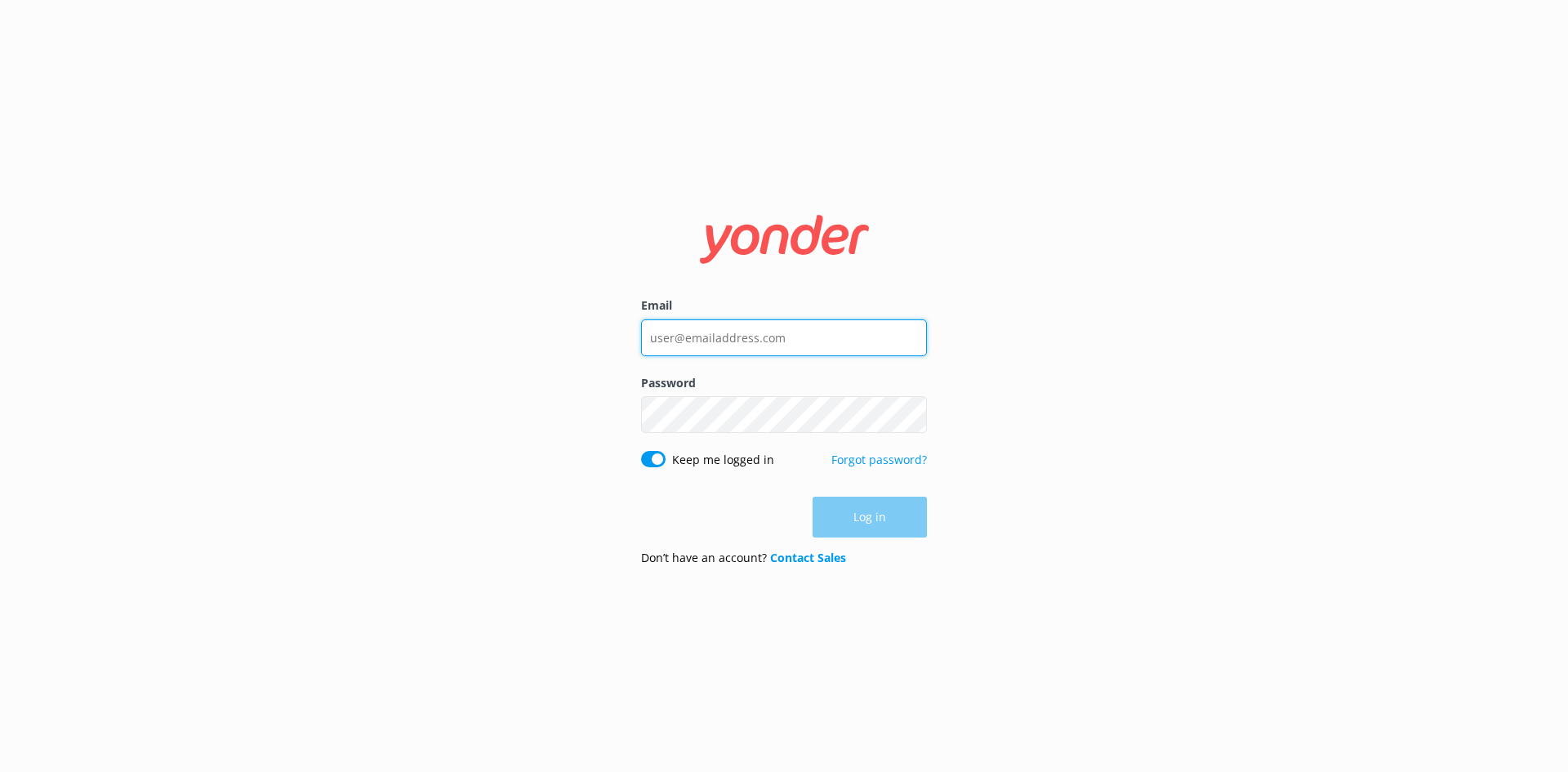
drag, startPoint x: 0, startPoint y: 0, endPoint x: 747, endPoint y: 342, distance: 821.6
click at [747, 342] on input "Email" at bounding box center [784, 337] width 286 height 37
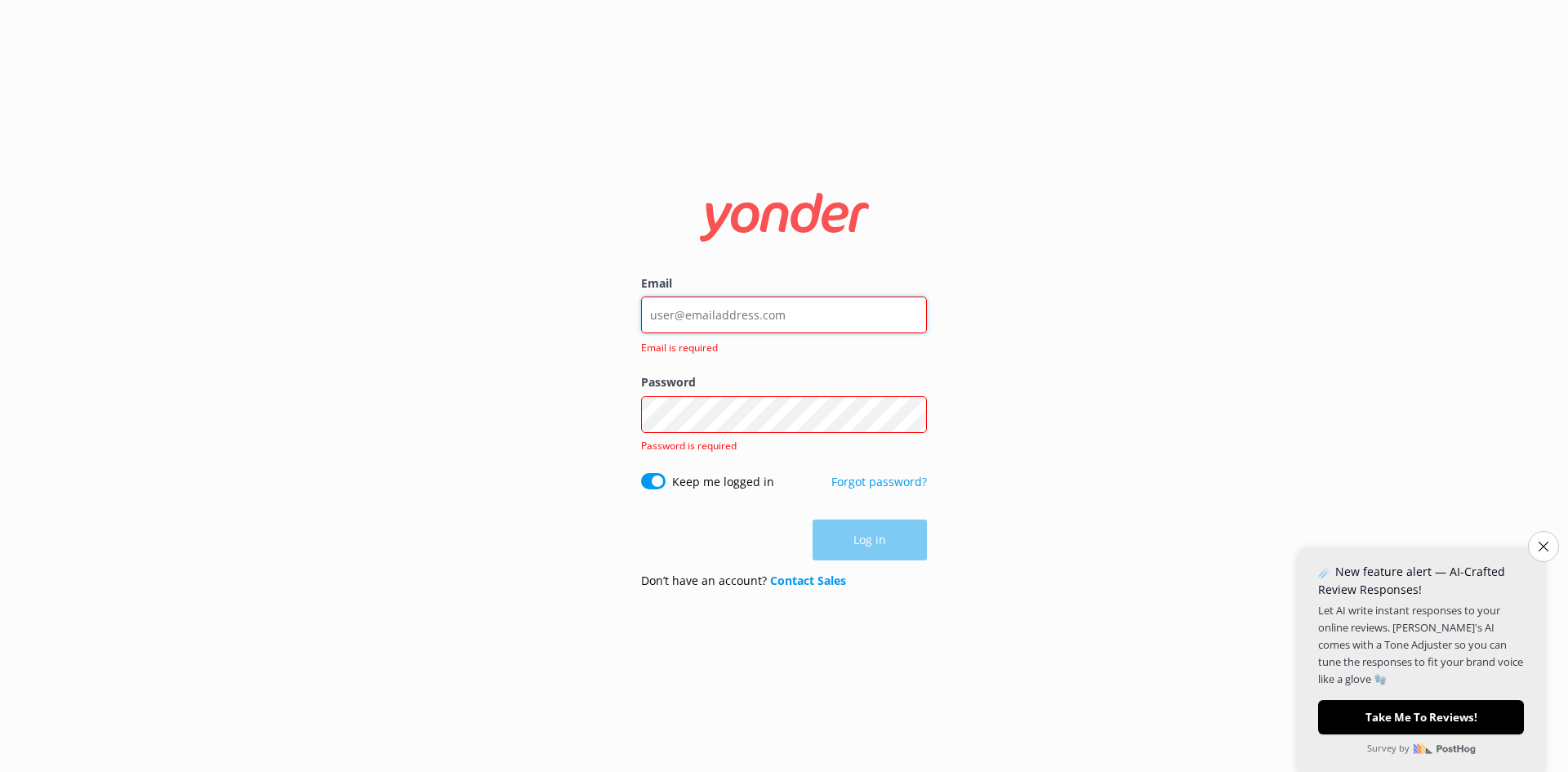
click at [724, 318] on input "Email" at bounding box center [784, 315] width 286 height 37
type input "e"
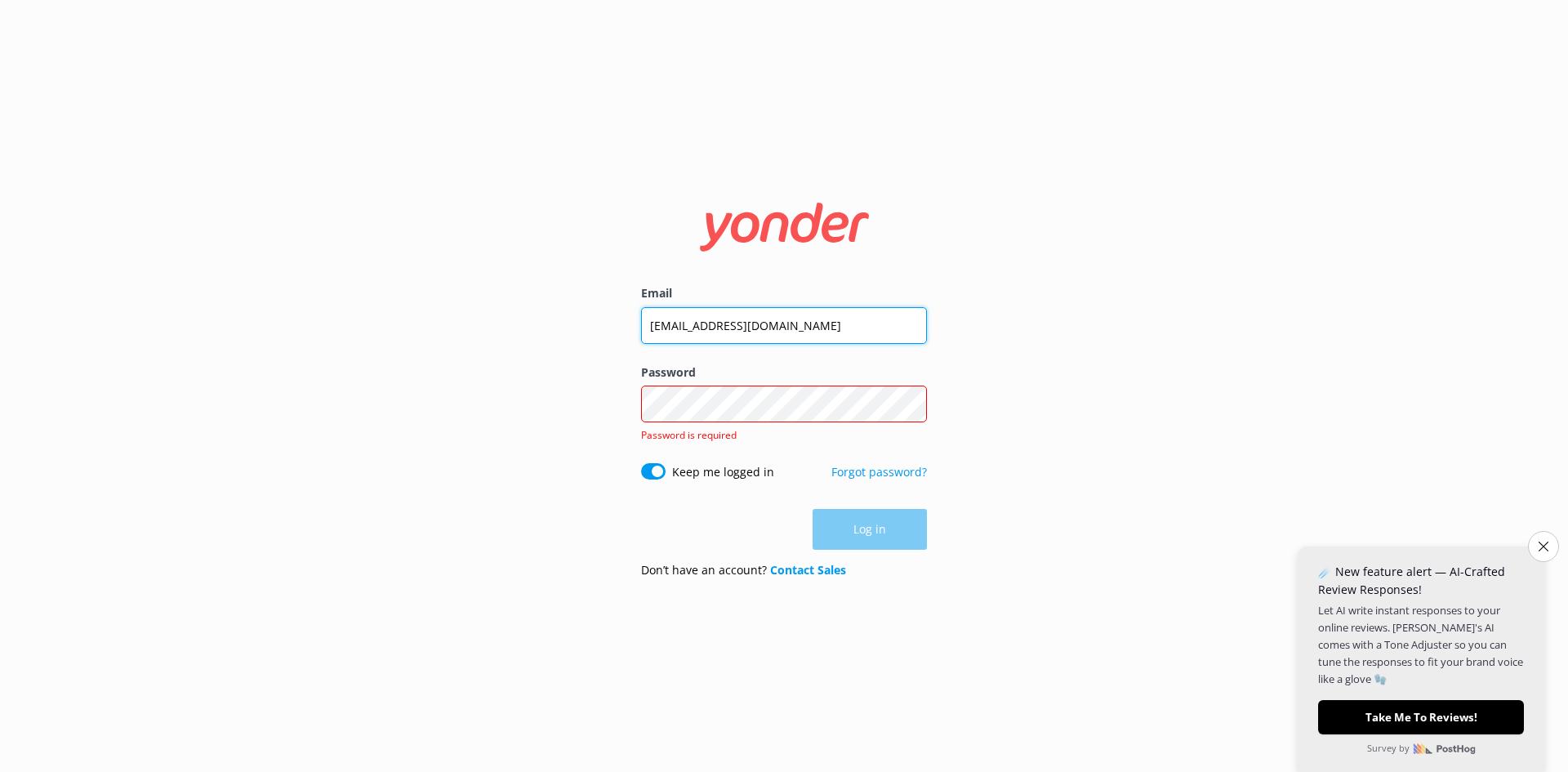
type input "[EMAIL_ADDRESS][DOMAIN_NAME]"
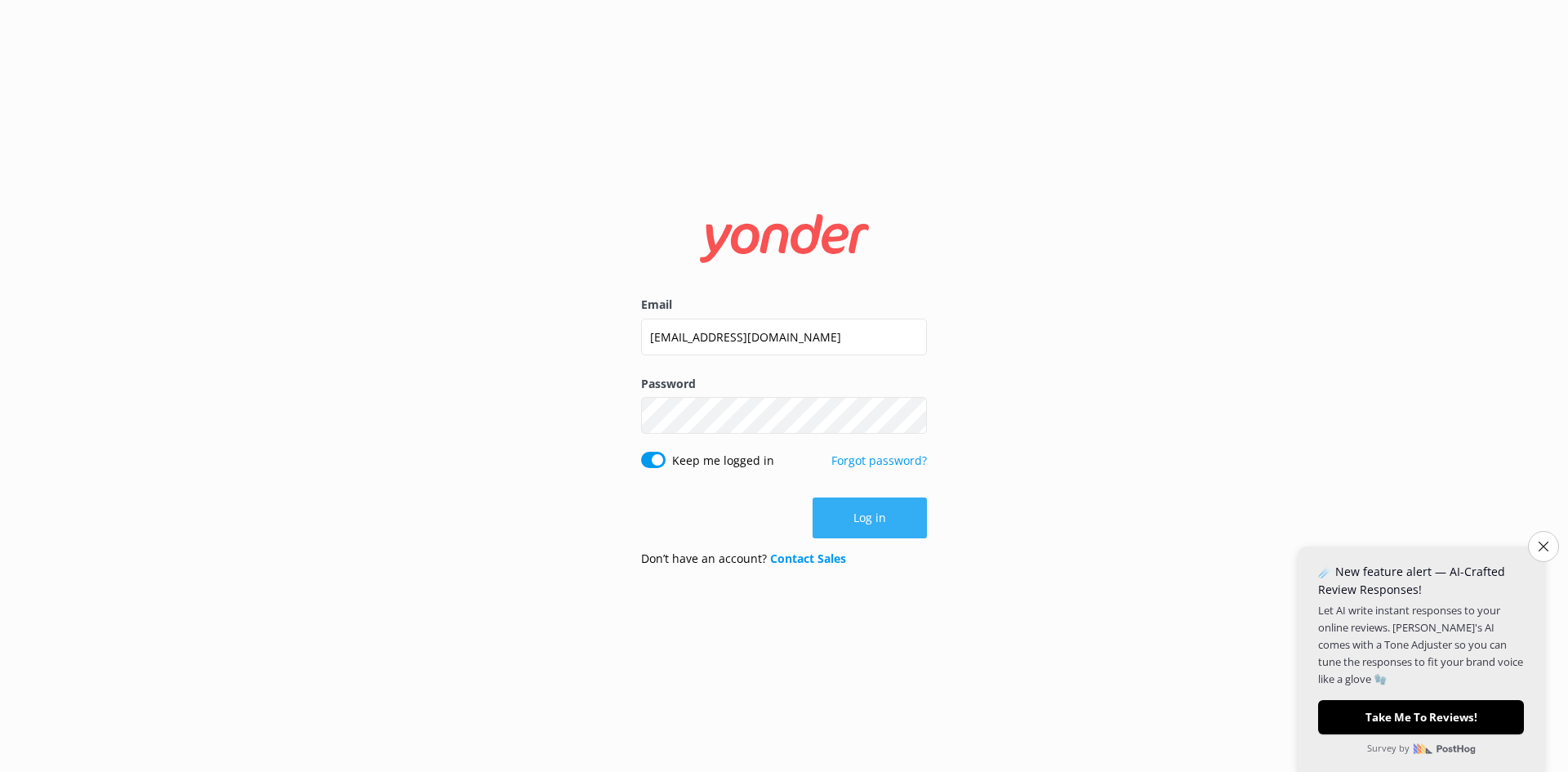
click at [862, 529] on button "Log in" at bounding box center [870, 518] width 115 height 41
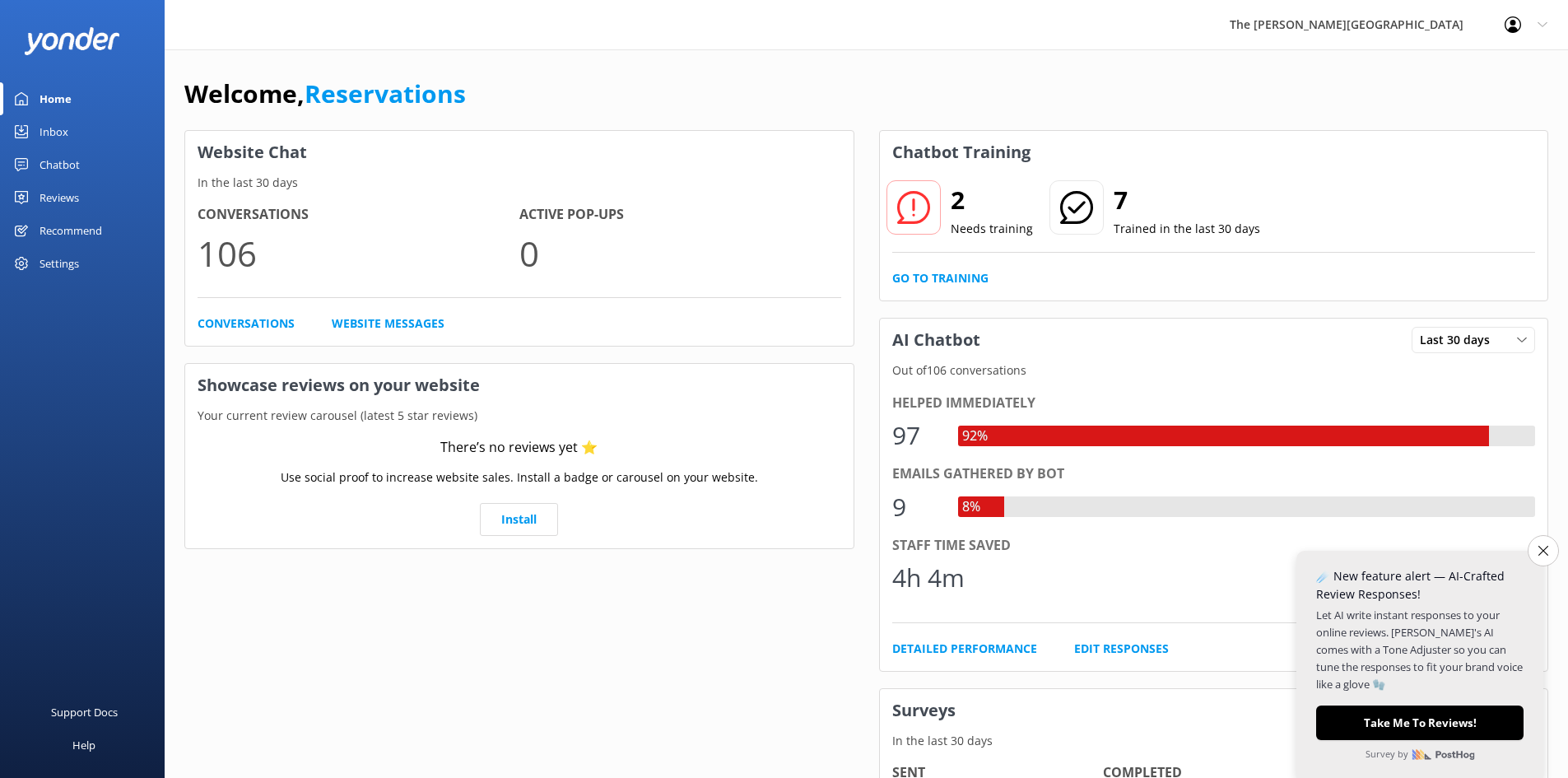
click at [61, 126] on div "Inbox" at bounding box center [54, 131] width 28 height 33
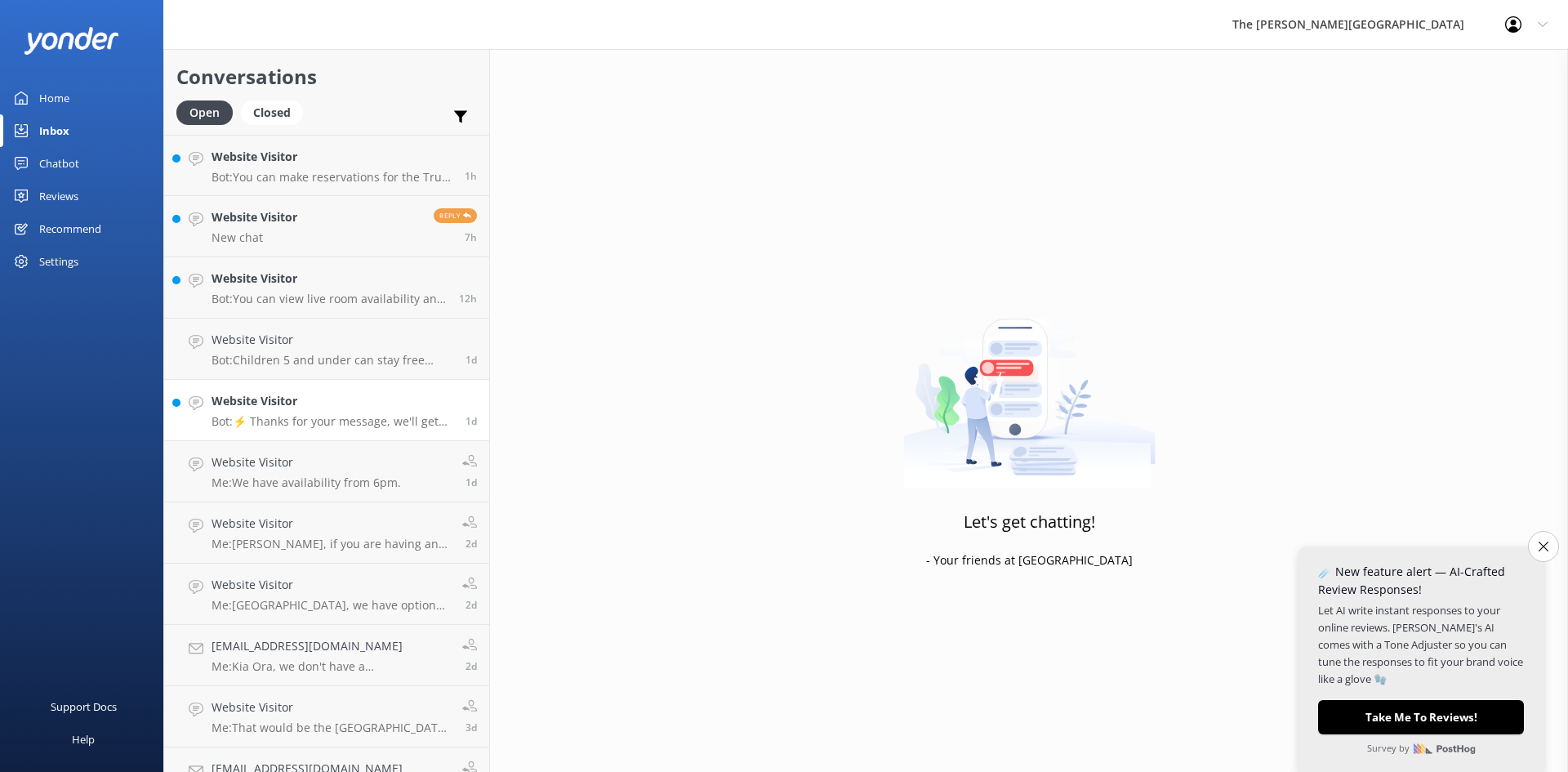
click at [278, 420] on p "Bot: ⚡ Thanks for your message, we'll get back to you as soon as we can. You're…" at bounding box center [332, 421] width 242 height 15
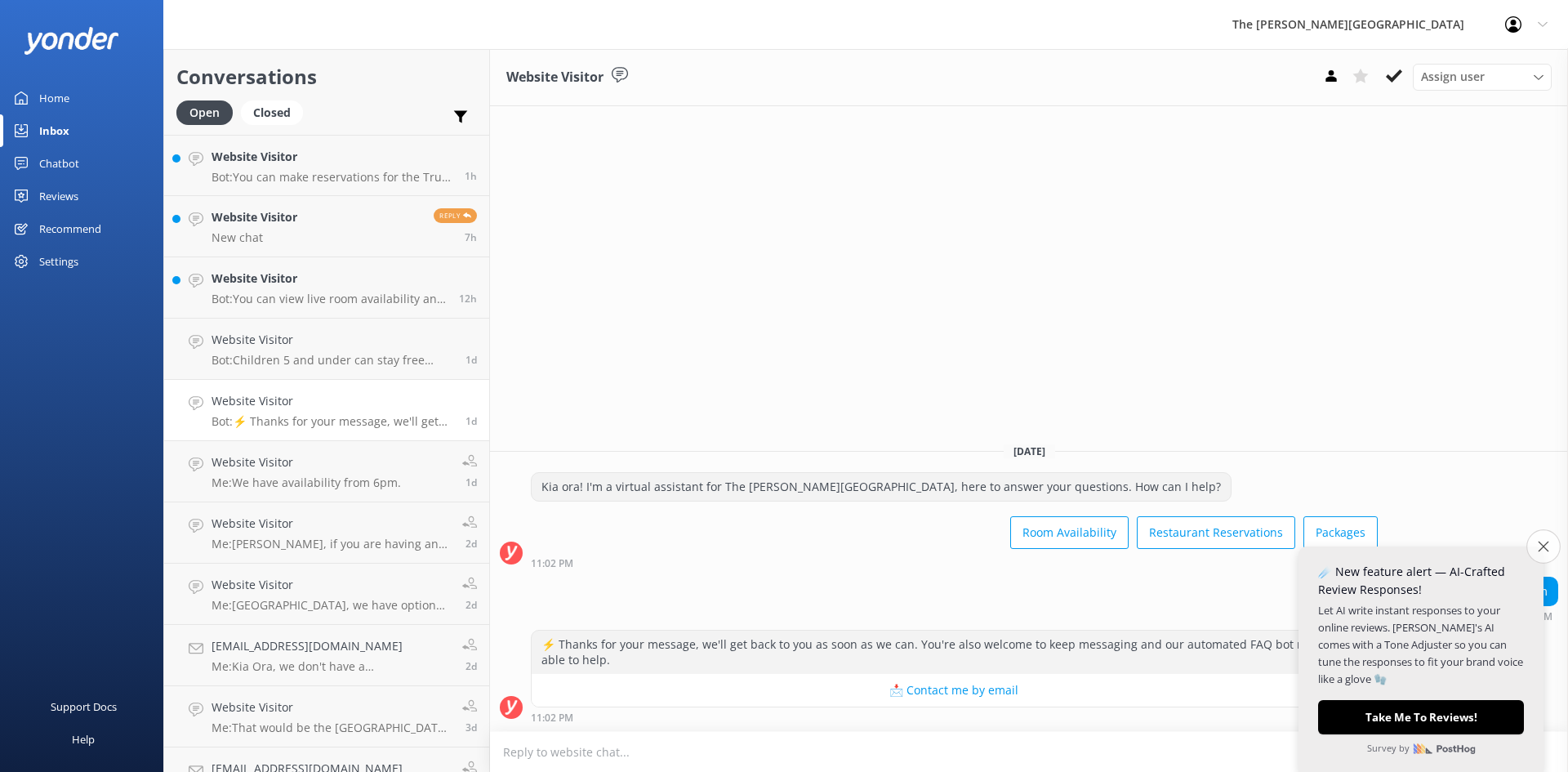
click at [1541, 548] on icon "Close survey" at bounding box center [1543, 546] width 11 height 11
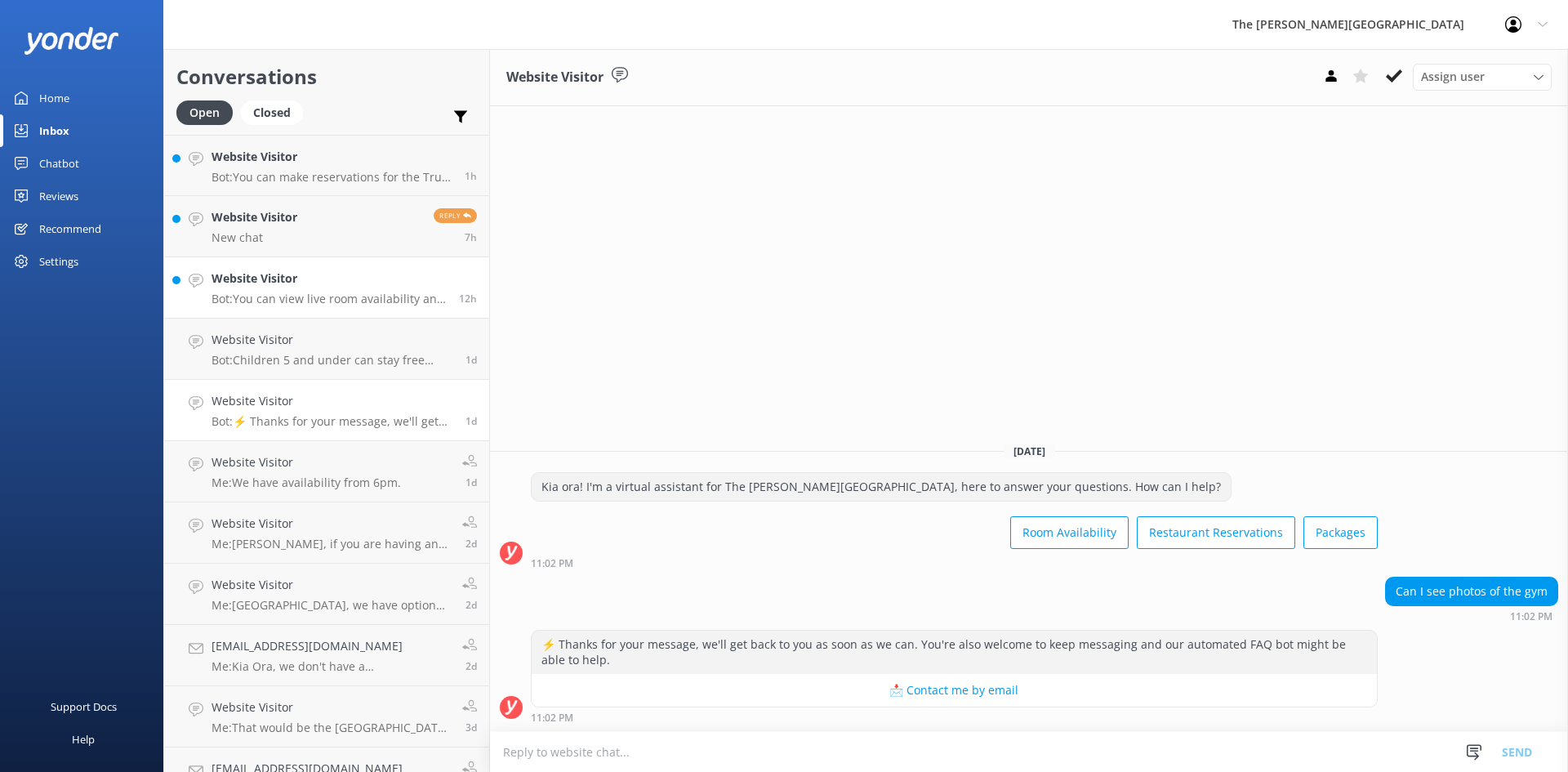
click at [280, 285] on h4 "Website Visitor" at bounding box center [329, 278] width 235 height 18
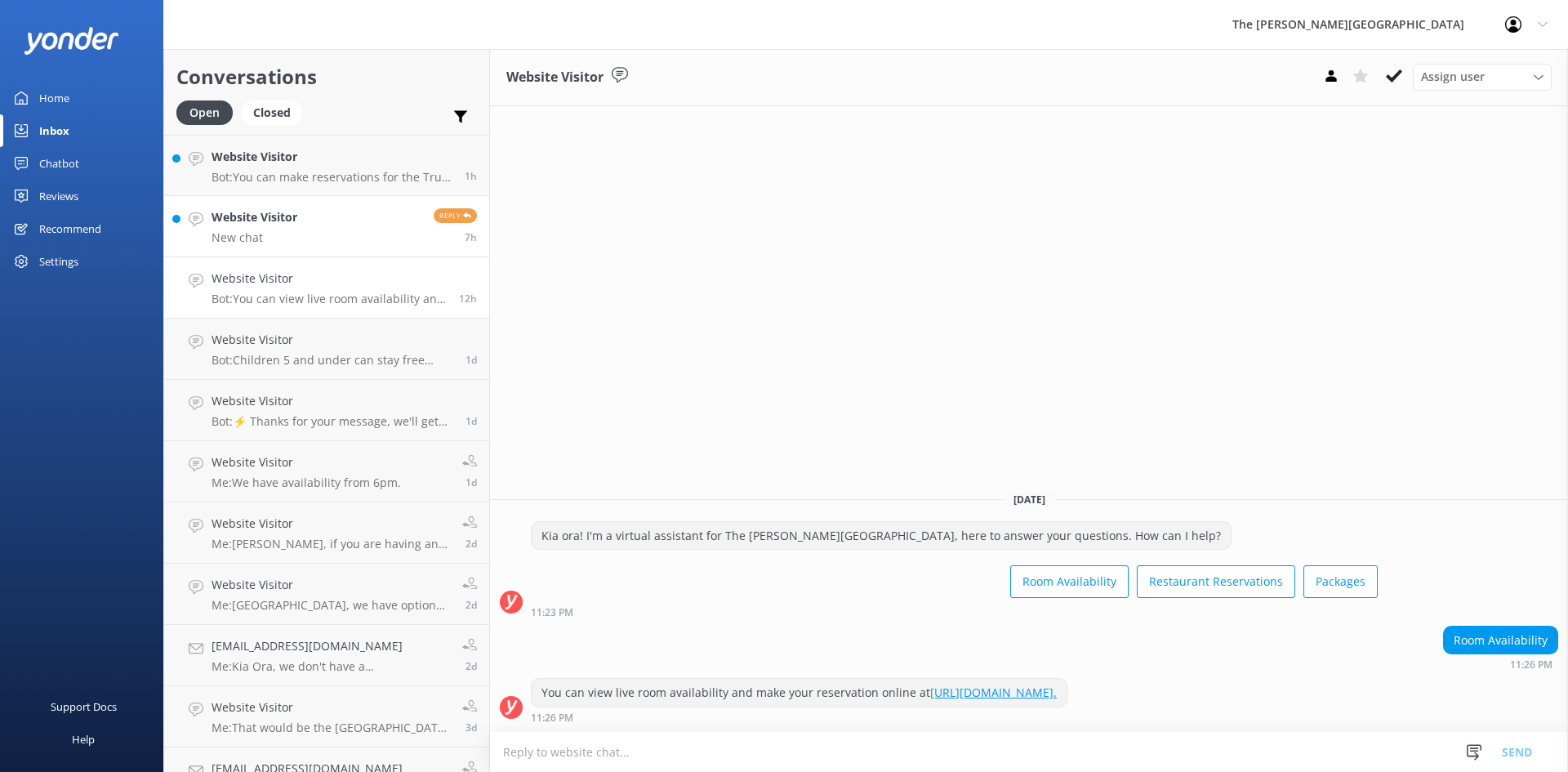
click at [281, 243] on p "New chat" at bounding box center [254, 238] width 86 height 15
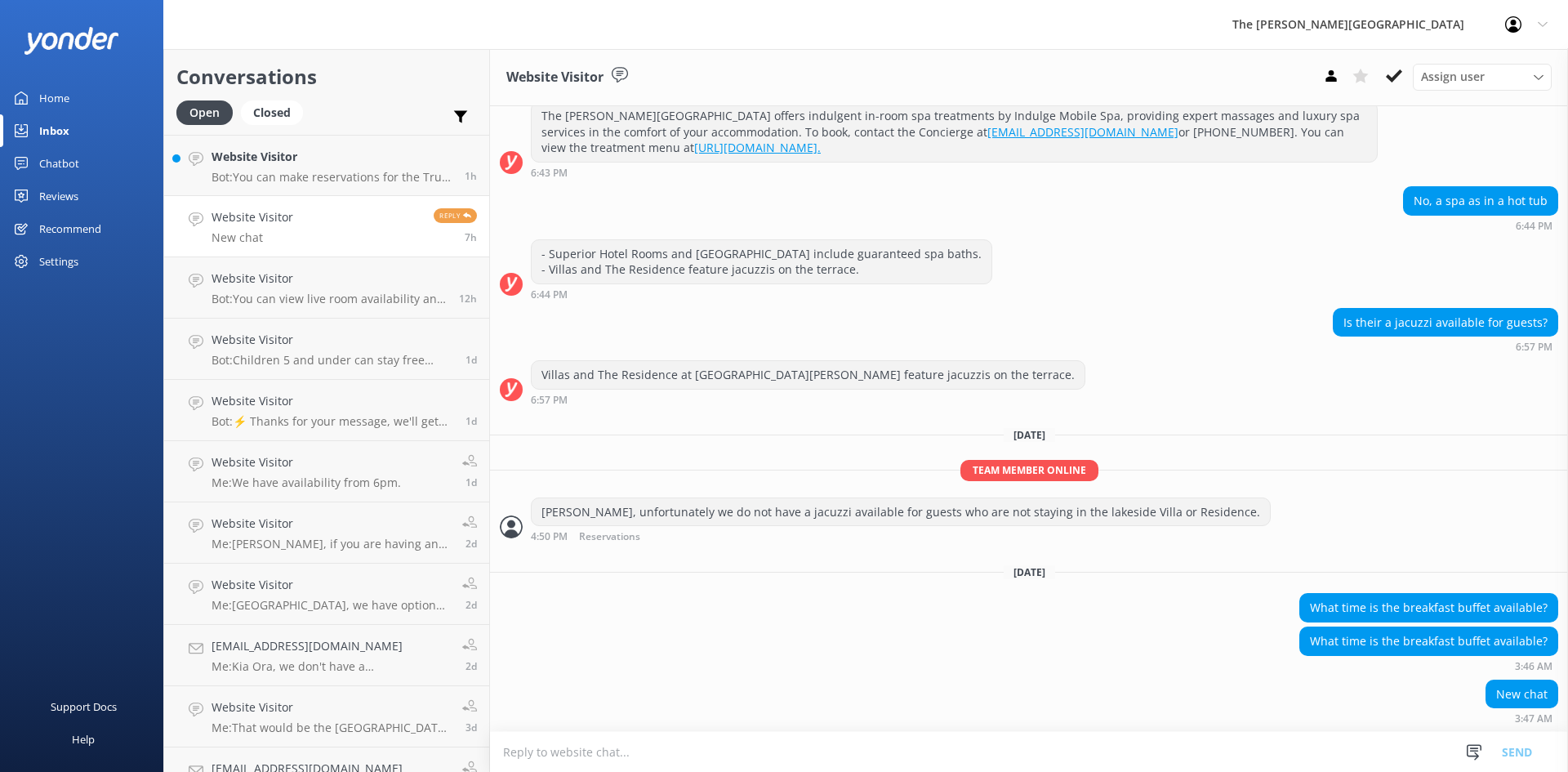
scroll to position [206, 0]
click at [680, 751] on textarea at bounding box center [1029, 752] width 1078 height 40
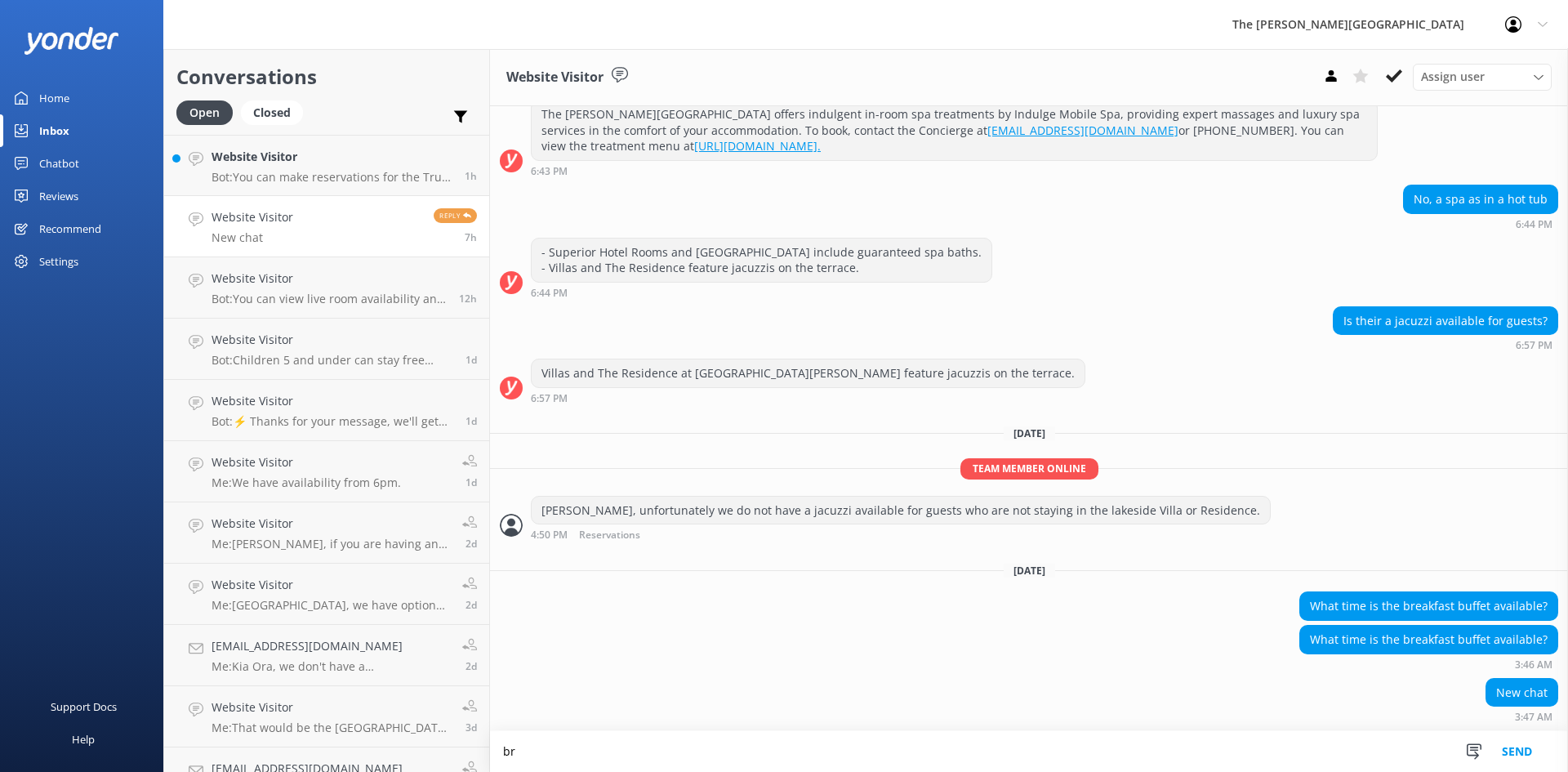
type textarea "b"
click at [1469, 750] on icon at bounding box center [1474, 752] width 17 height 17
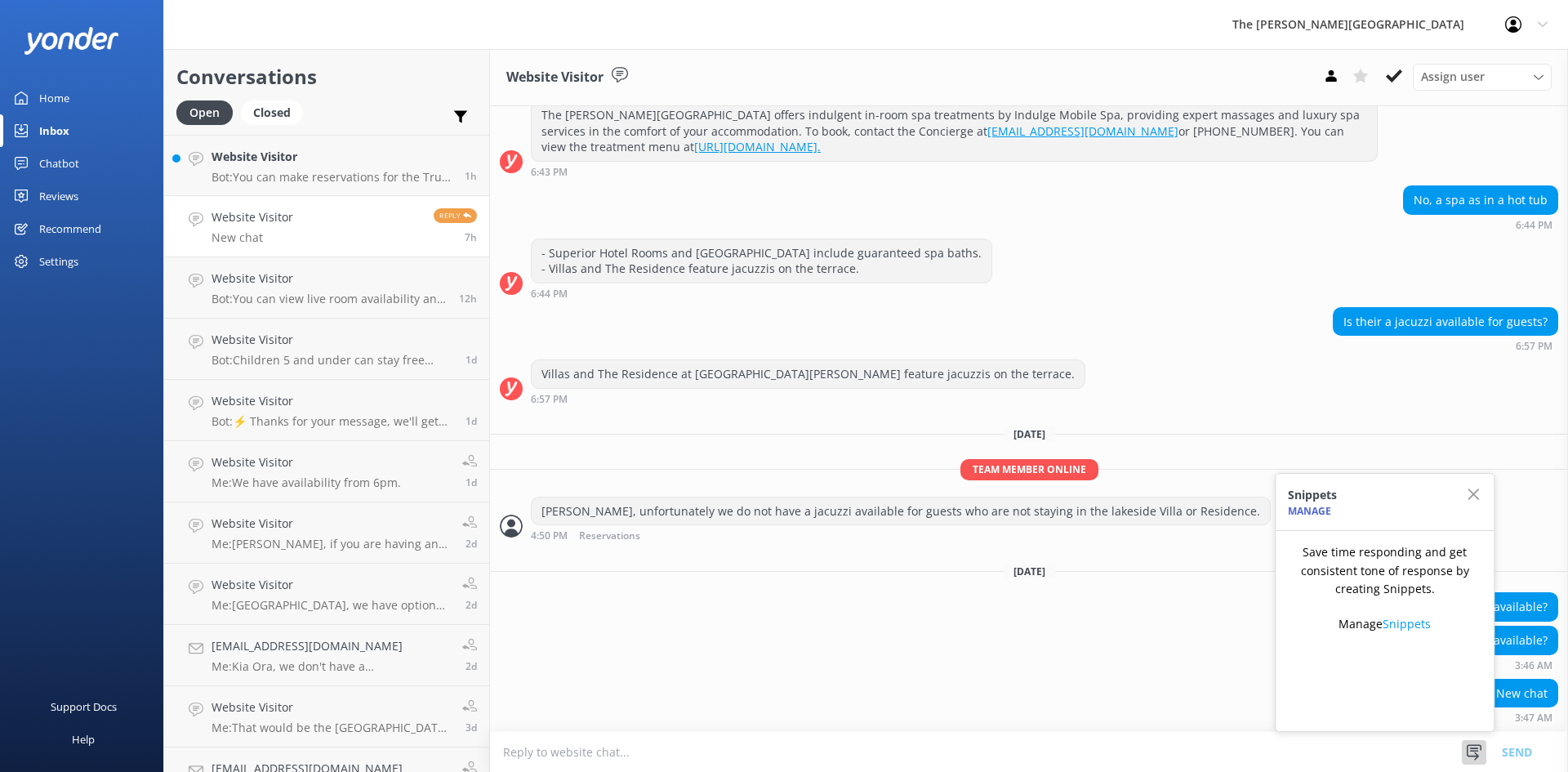
click at [980, 633] on div "What time is the breakfast buffet available? 3:46 AM" at bounding box center [1029, 648] width 1078 height 45
click at [309, 177] on p "Bot: You can make reservations for the True South Dining Room online at [URL][D…" at bounding box center [332, 177] width 241 height 15
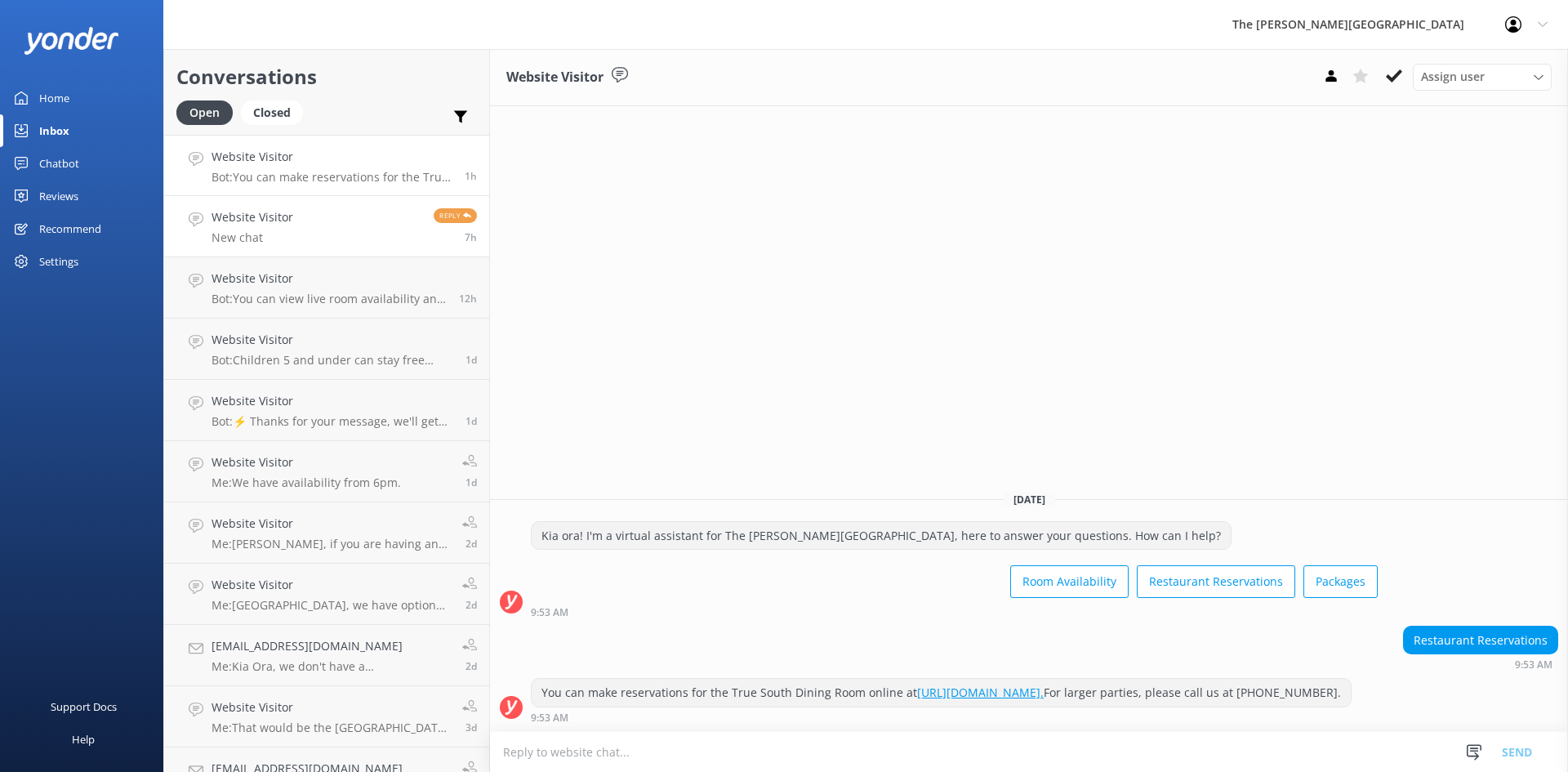
click at [268, 230] on p "New chat" at bounding box center [253, 238] width 81 height 15
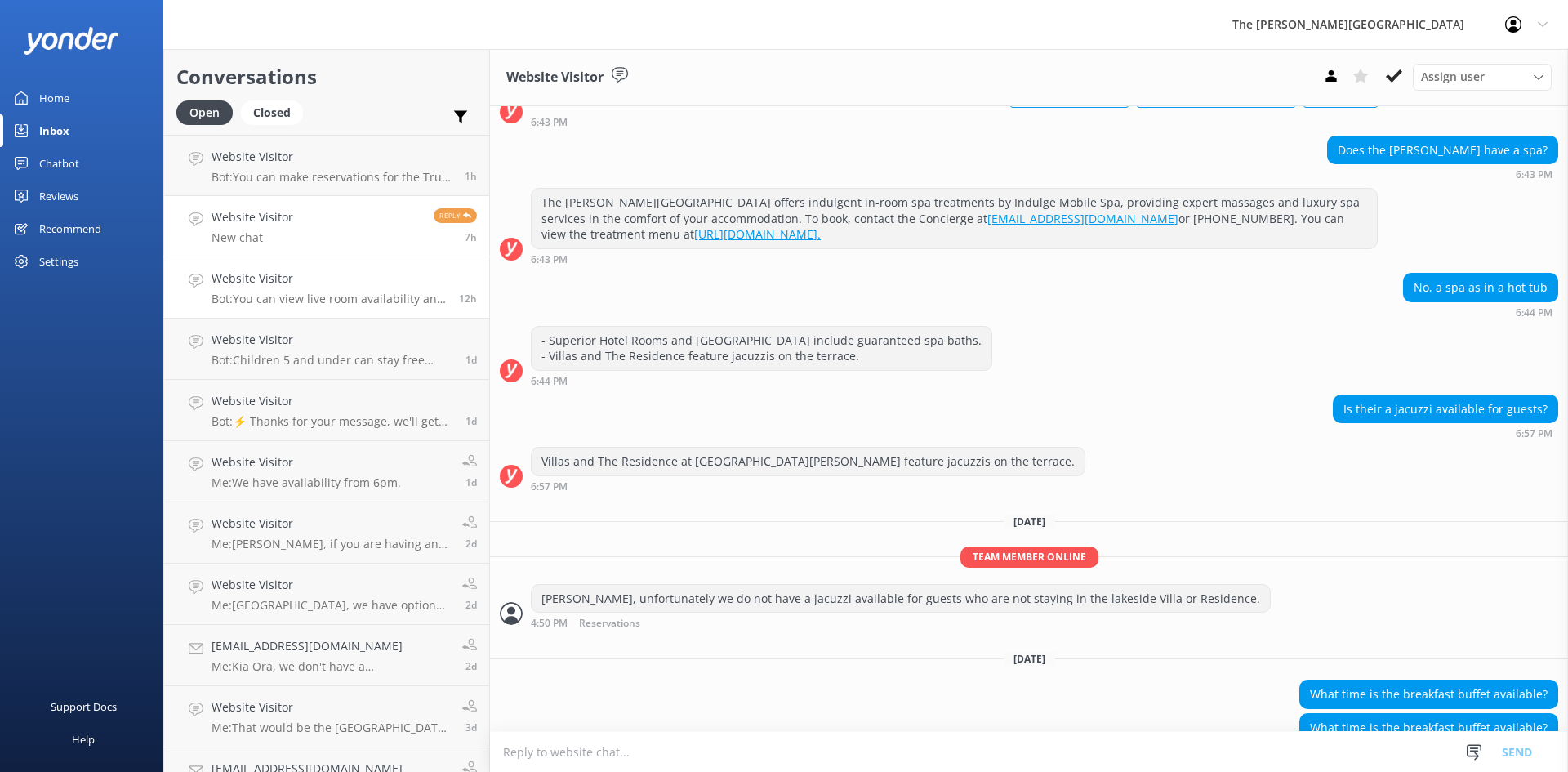
click at [283, 307] on link "Website Visitor Bot: You can view live room availability and make your reservat…" at bounding box center [327, 288] width 325 height 61
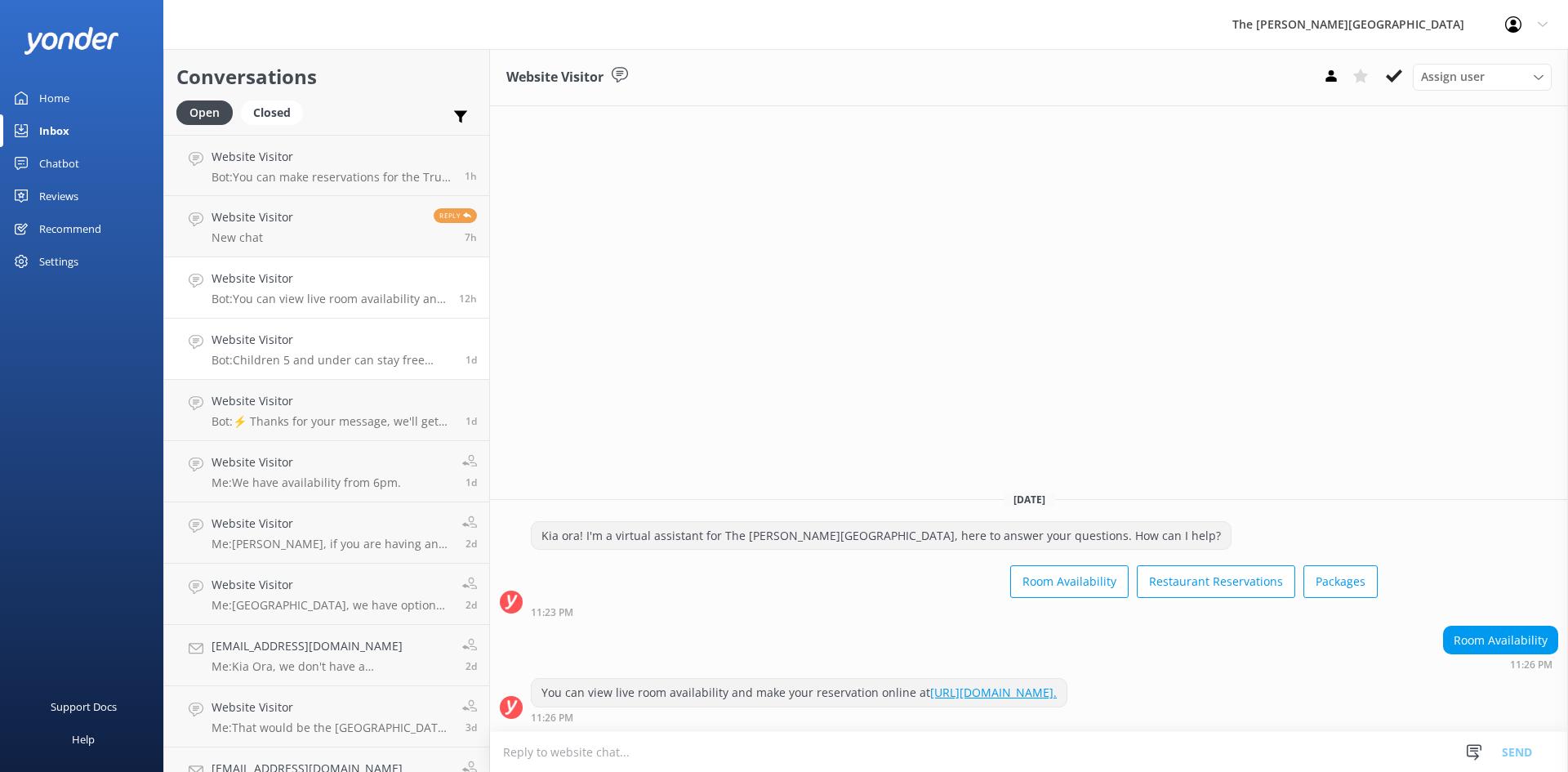
click at [283, 363] on p "Bot: Children 5 and under can stay free when sharing existing bedding with pare…" at bounding box center [332, 361] width 242 height 15
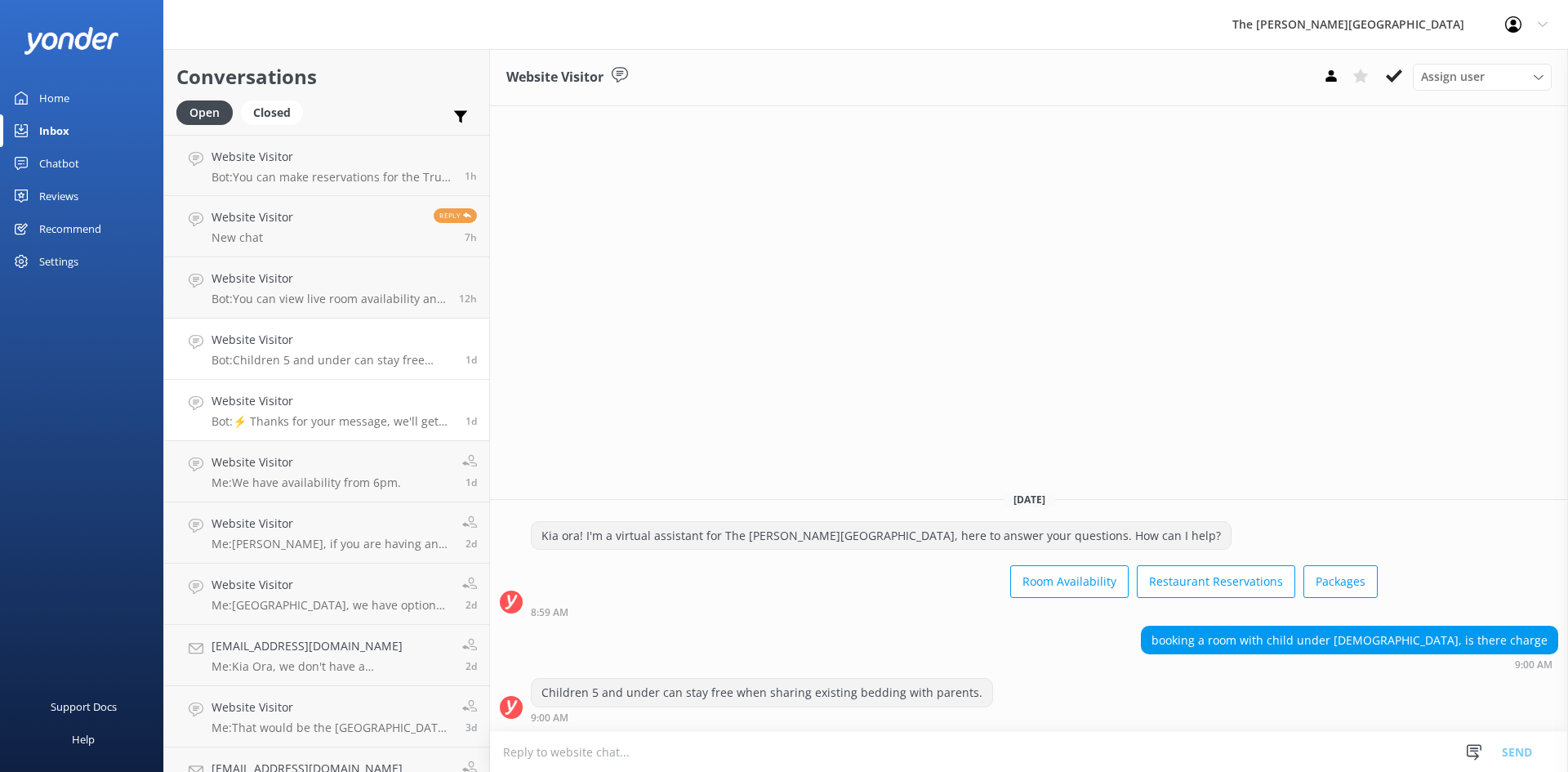
click at [290, 391] on link "Website Visitor Bot: ⚡ Thanks for your message, we'll get back to you as soon a…" at bounding box center [327, 411] width 325 height 61
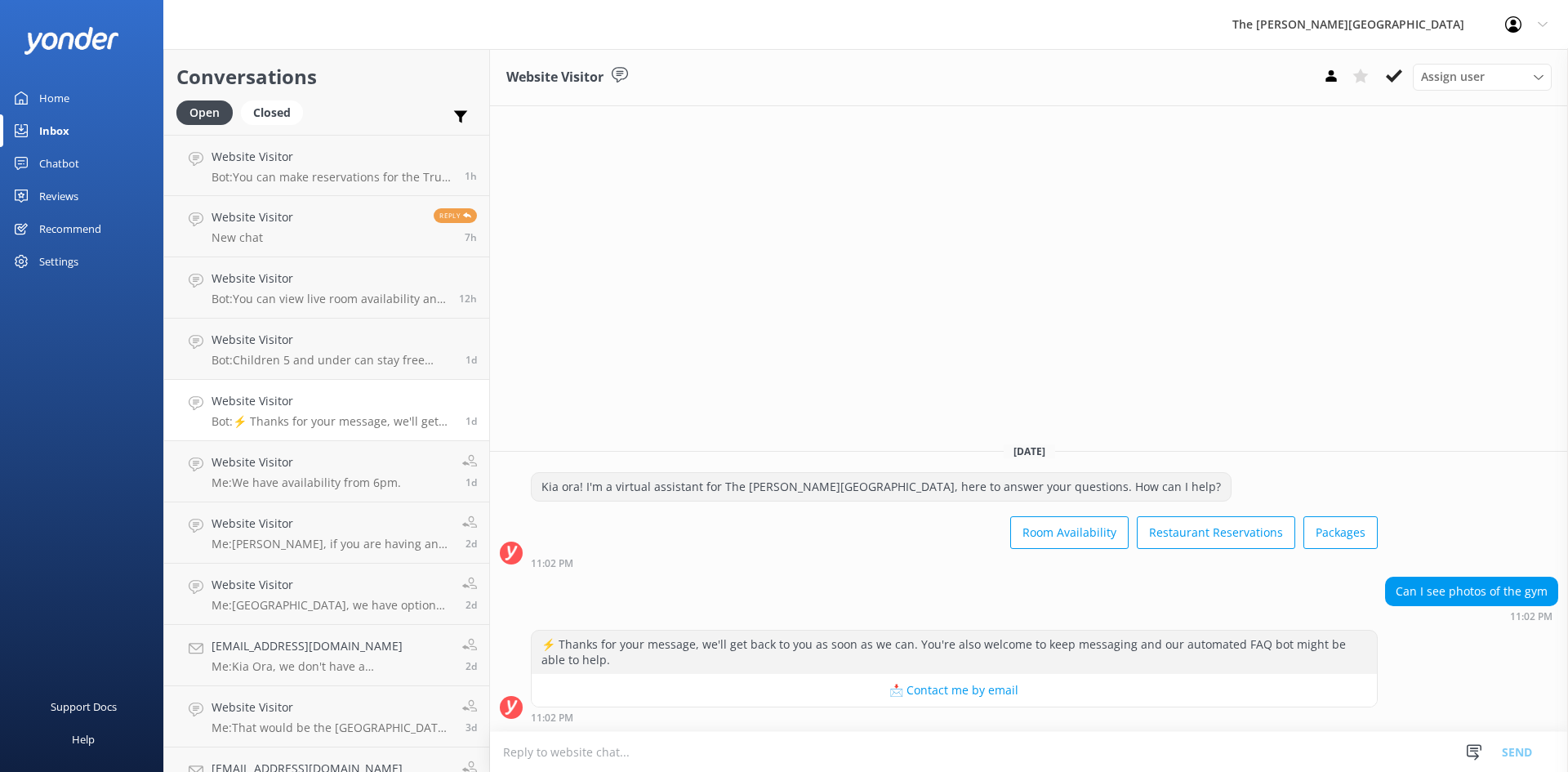
click at [289, 438] on link "Website Visitor Bot: ⚡ Thanks for your message, we'll get back to you as soon a…" at bounding box center [327, 411] width 325 height 61
click at [289, 461] on h4 "Website Visitor" at bounding box center [307, 463] width 189 height 18
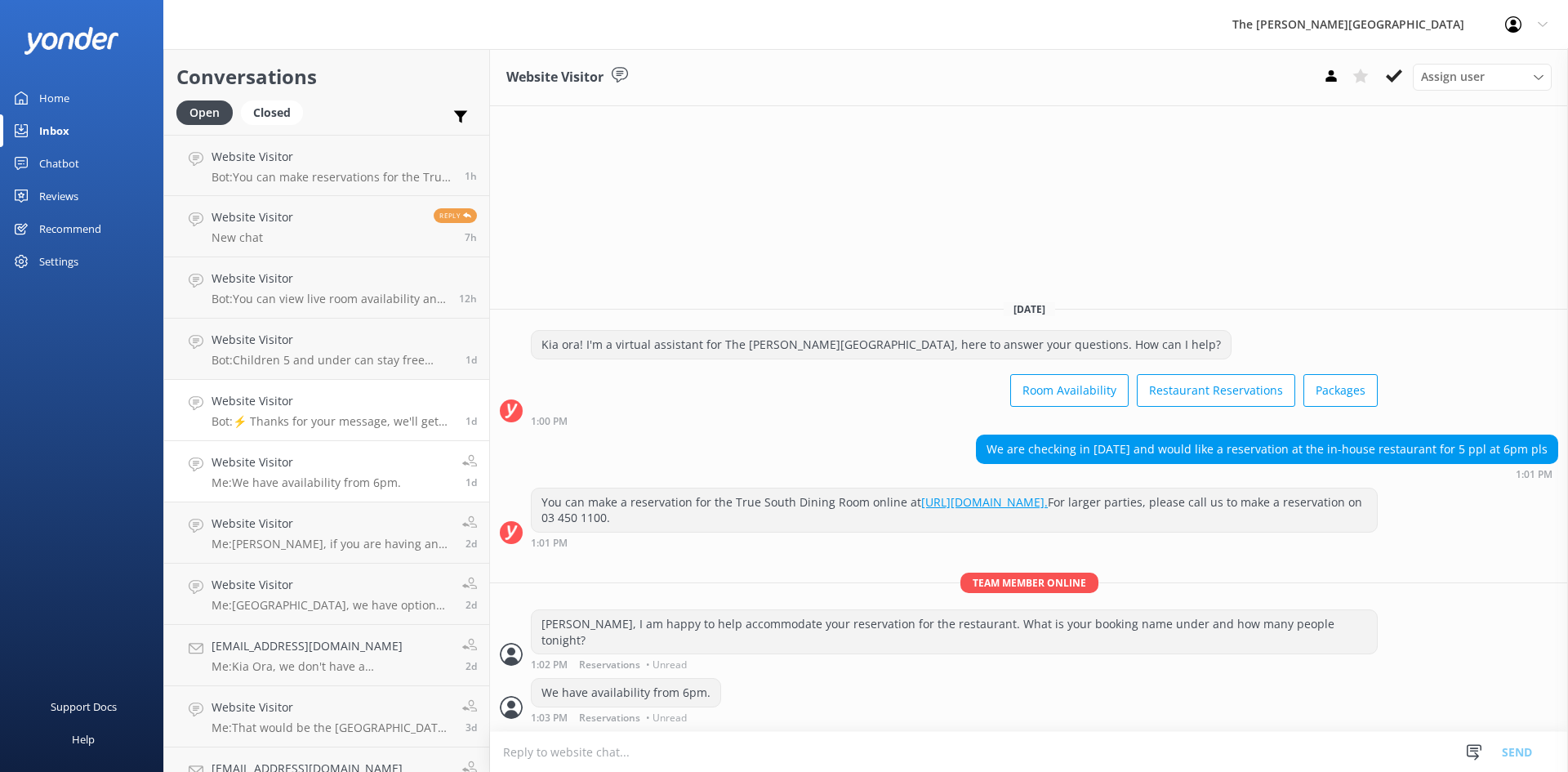
click at [302, 416] on p "Bot: ⚡ Thanks for your message, we'll get back to you as soon as we can. You're…" at bounding box center [332, 421] width 242 height 15
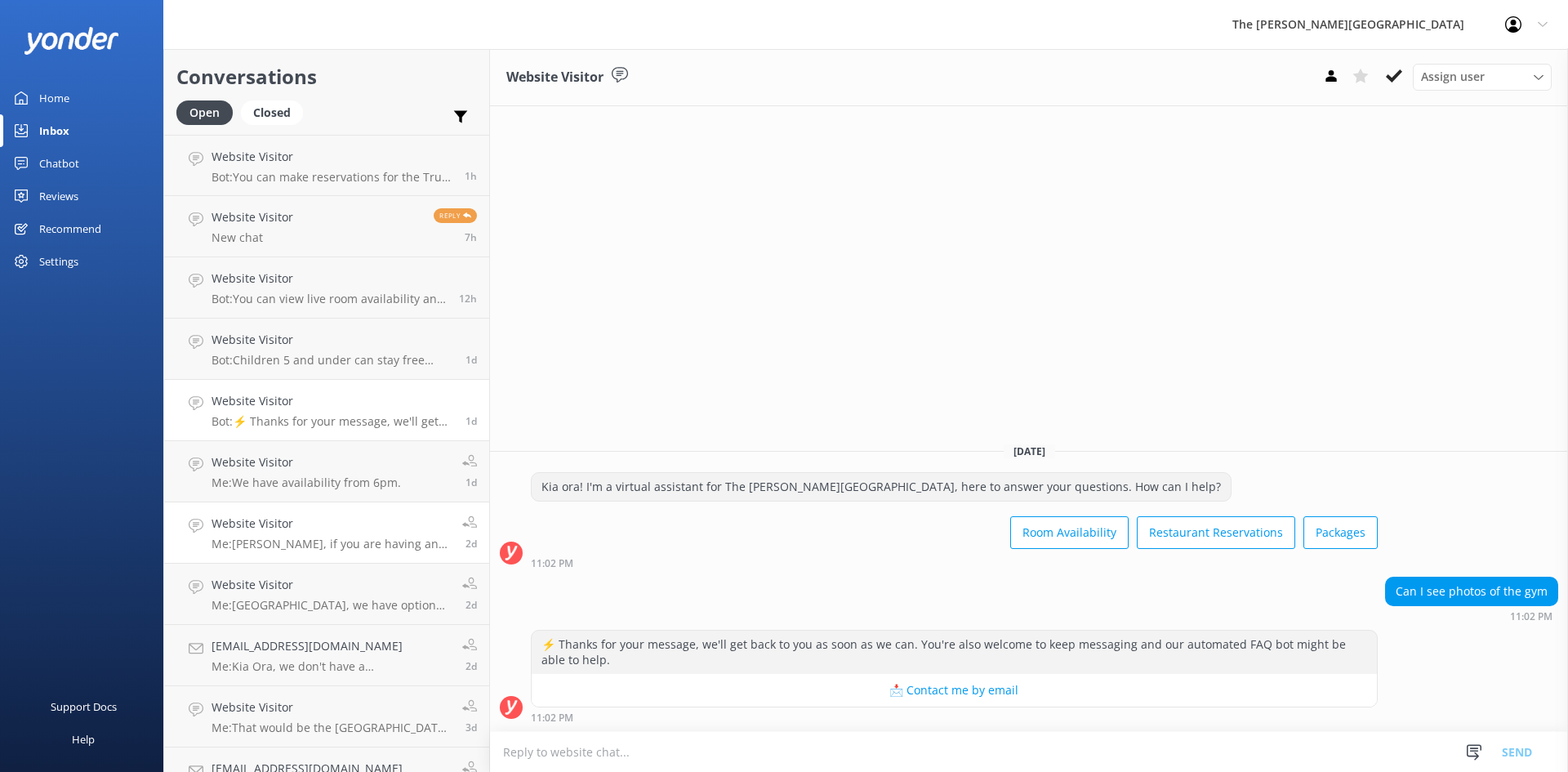
click at [291, 519] on h4 "Website Visitor" at bounding box center [331, 524] width 238 height 18
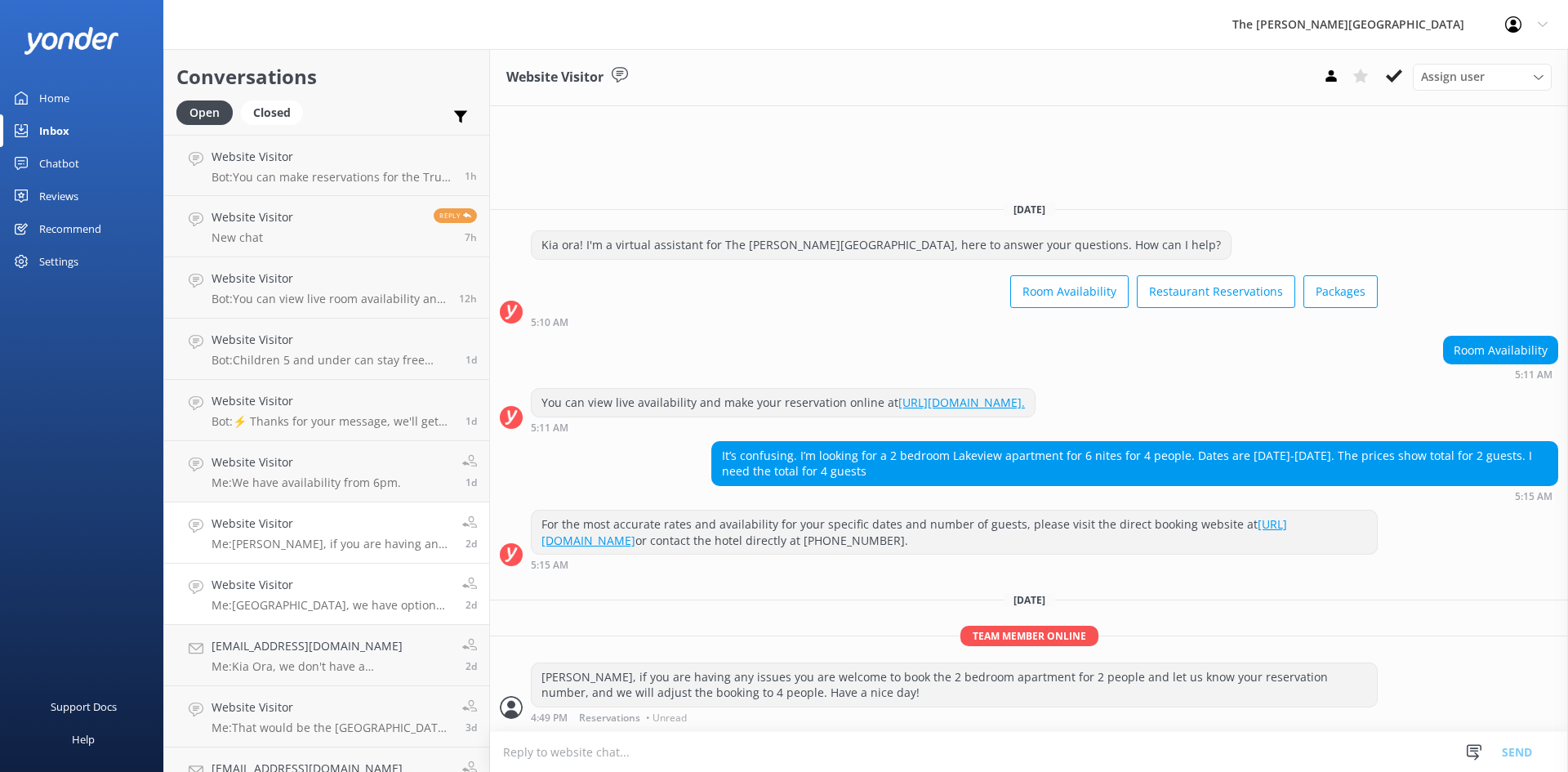
click at [285, 593] on h4 "Website Visitor" at bounding box center [331, 585] width 238 height 18
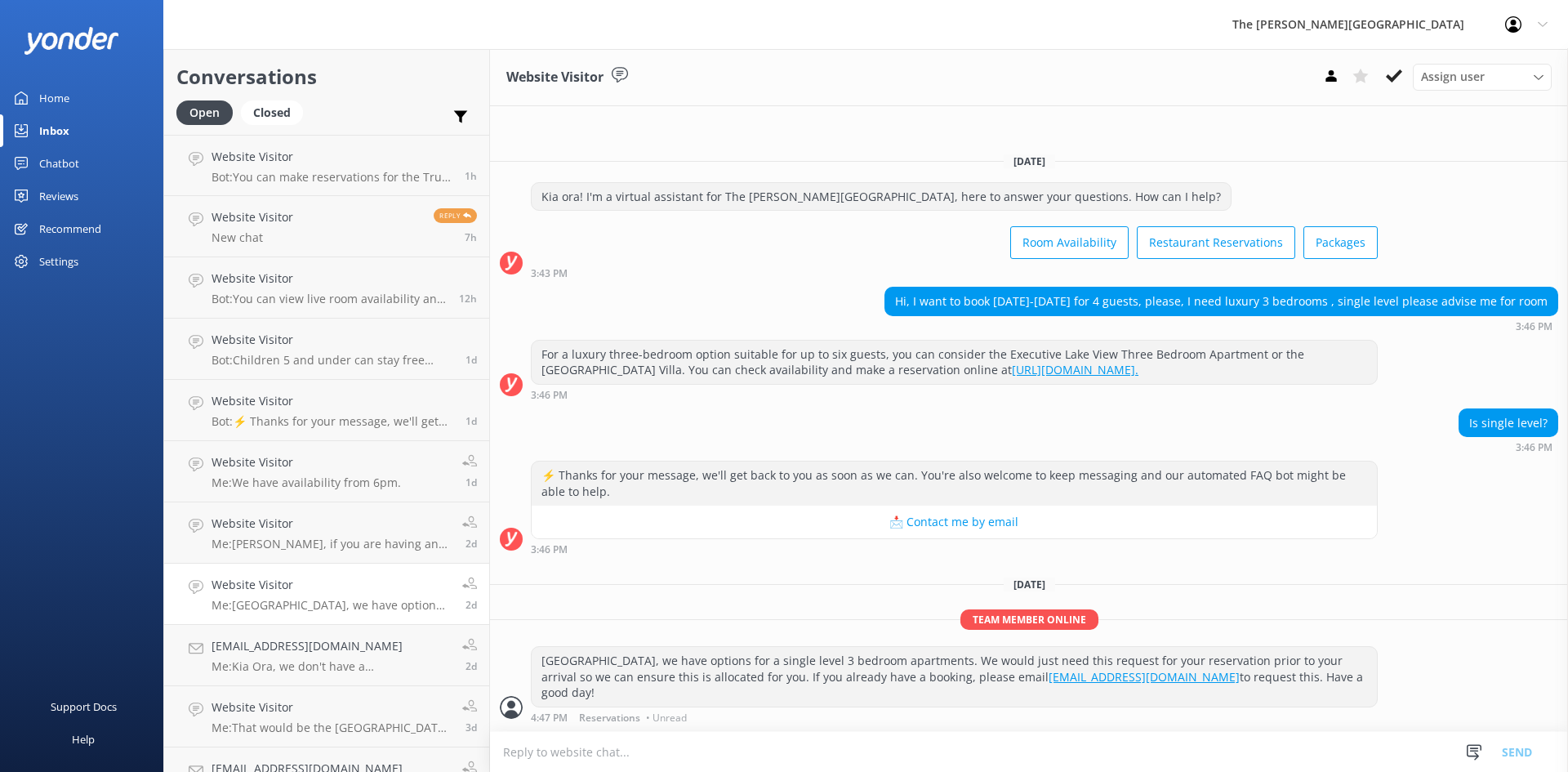
click at [283, 617] on link "Website Visitor Me: [GEOGRAPHIC_DATA], we have options for a single level 3 bed…" at bounding box center [327, 594] width 325 height 61
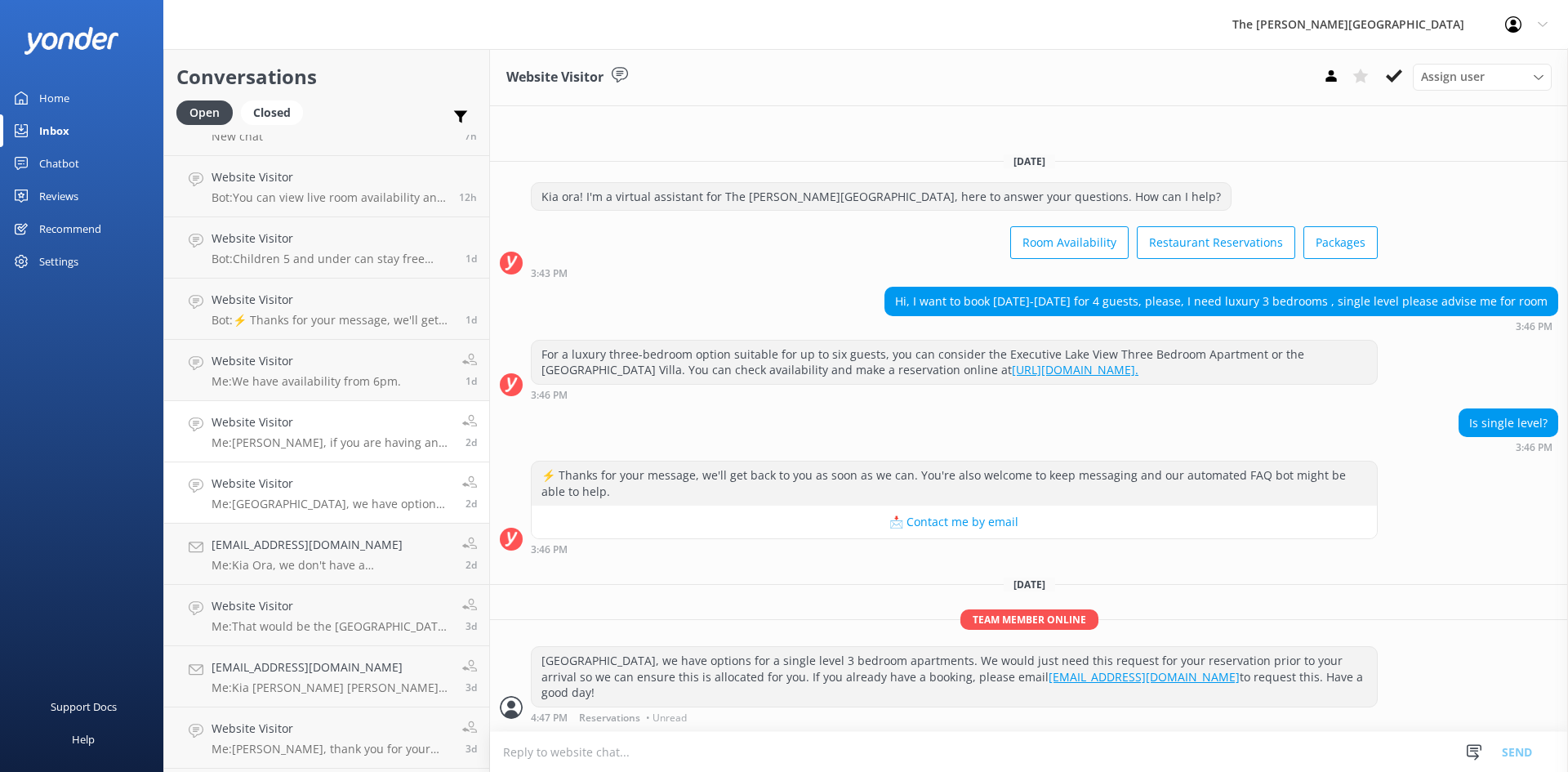
scroll to position [220, 0]
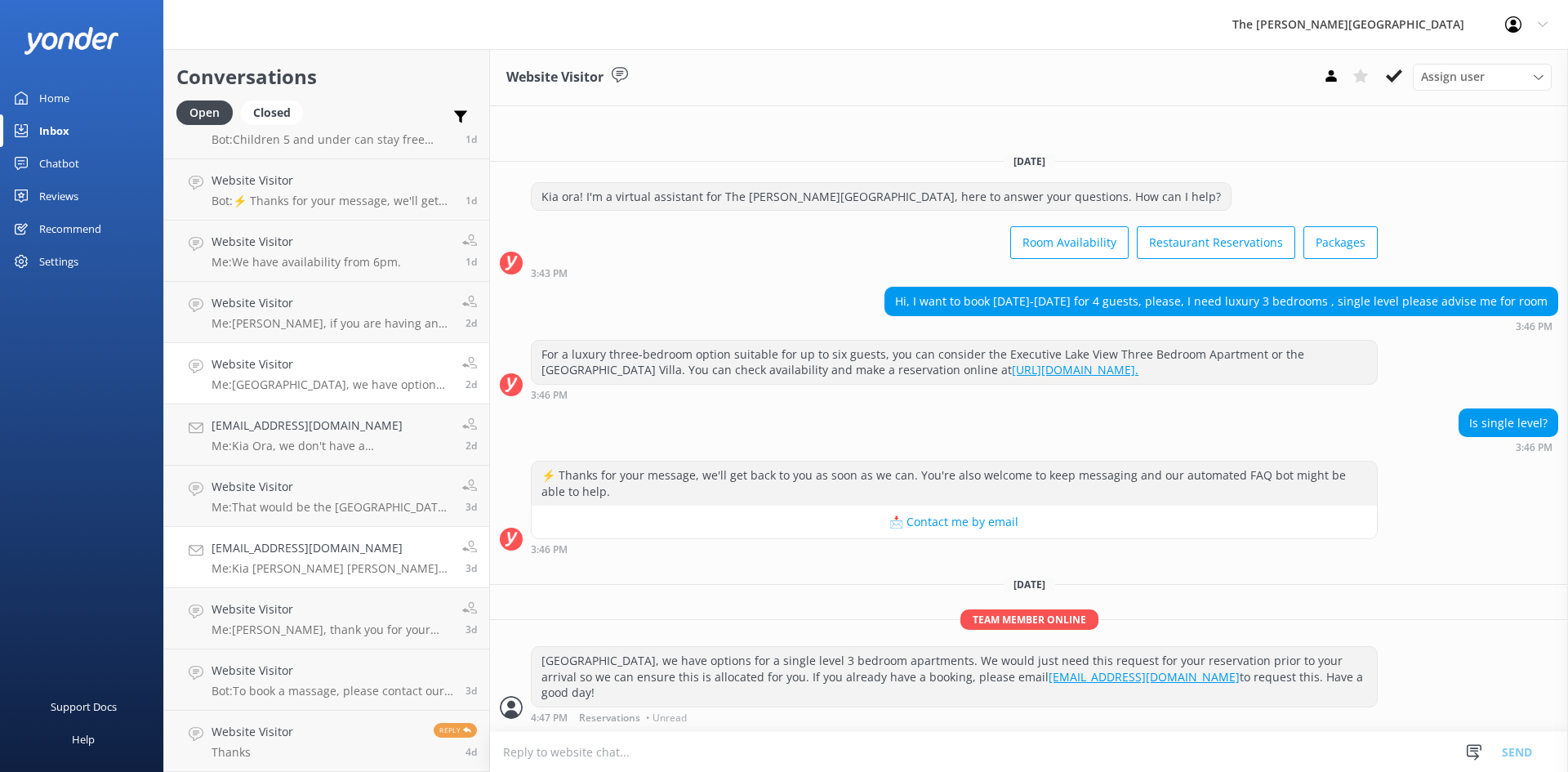
click at [291, 588] on link "[EMAIL_ADDRESS][DOMAIN_NAME] Me: Kia [PERSON_NAME] [PERSON_NAME], the upgrade f…" at bounding box center [327, 558] width 325 height 61
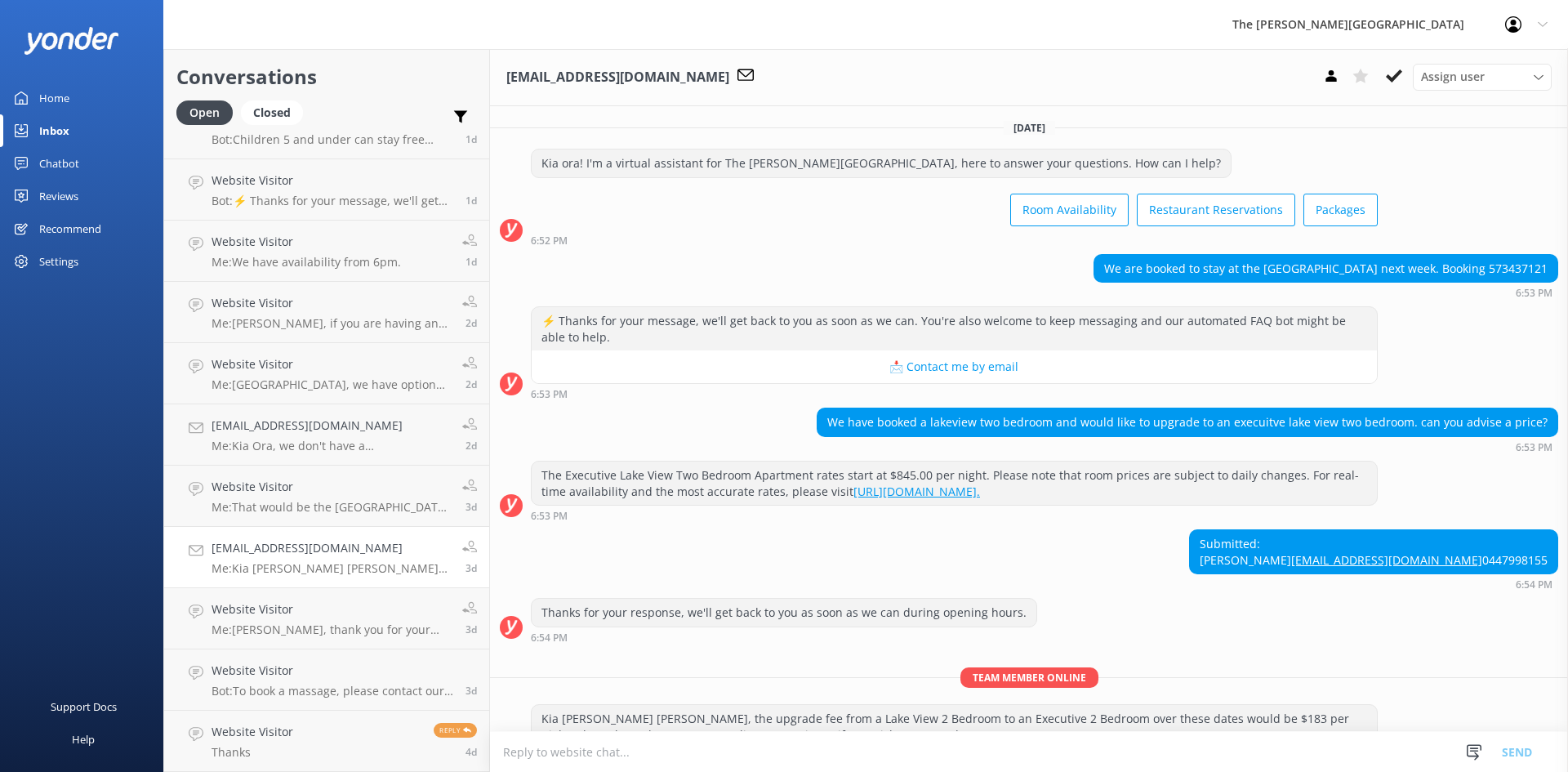
scroll to position [110, 0]
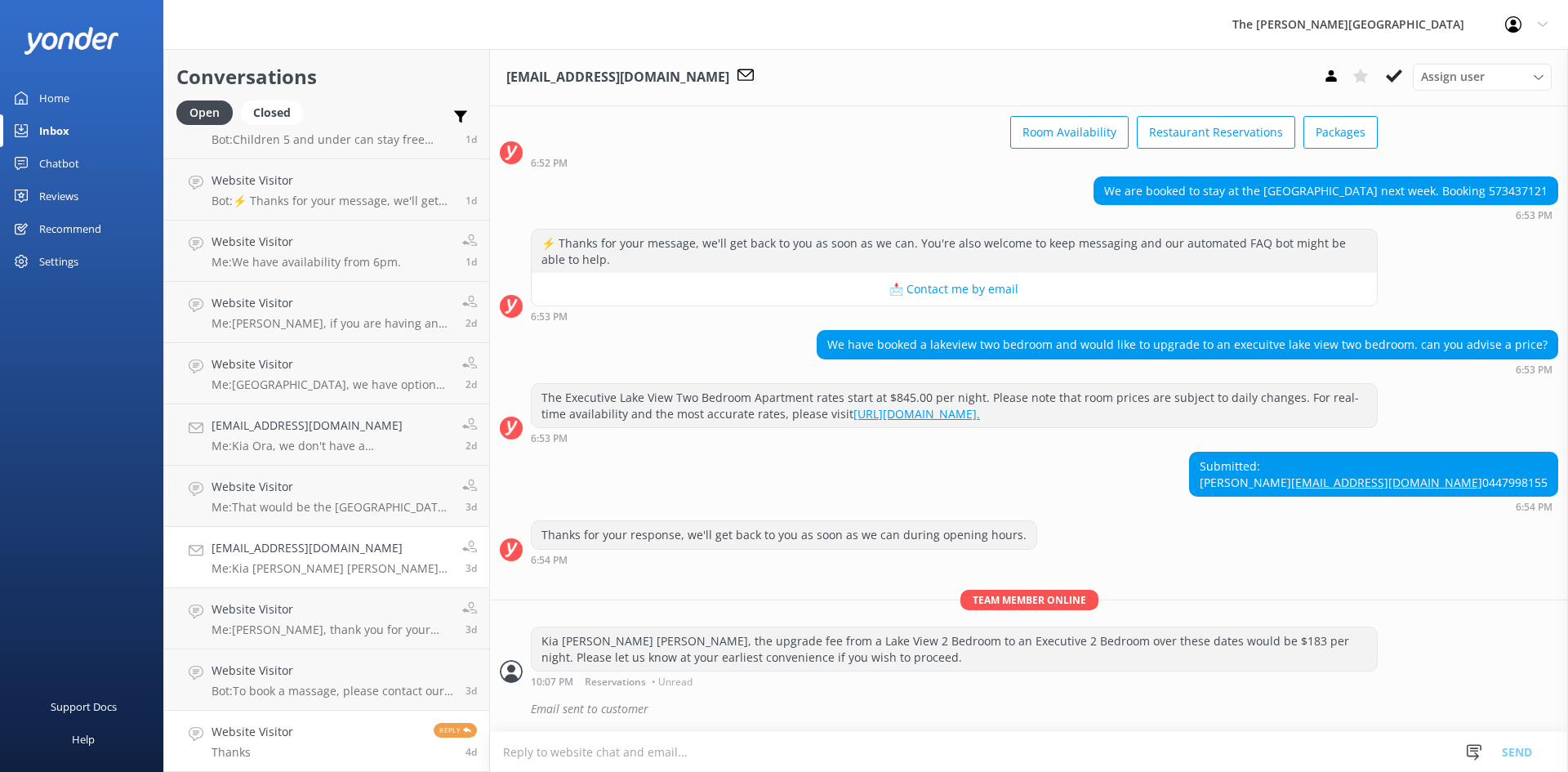
click at [283, 755] on p "Thanks" at bounding box center [253, 752] width 81 height 15
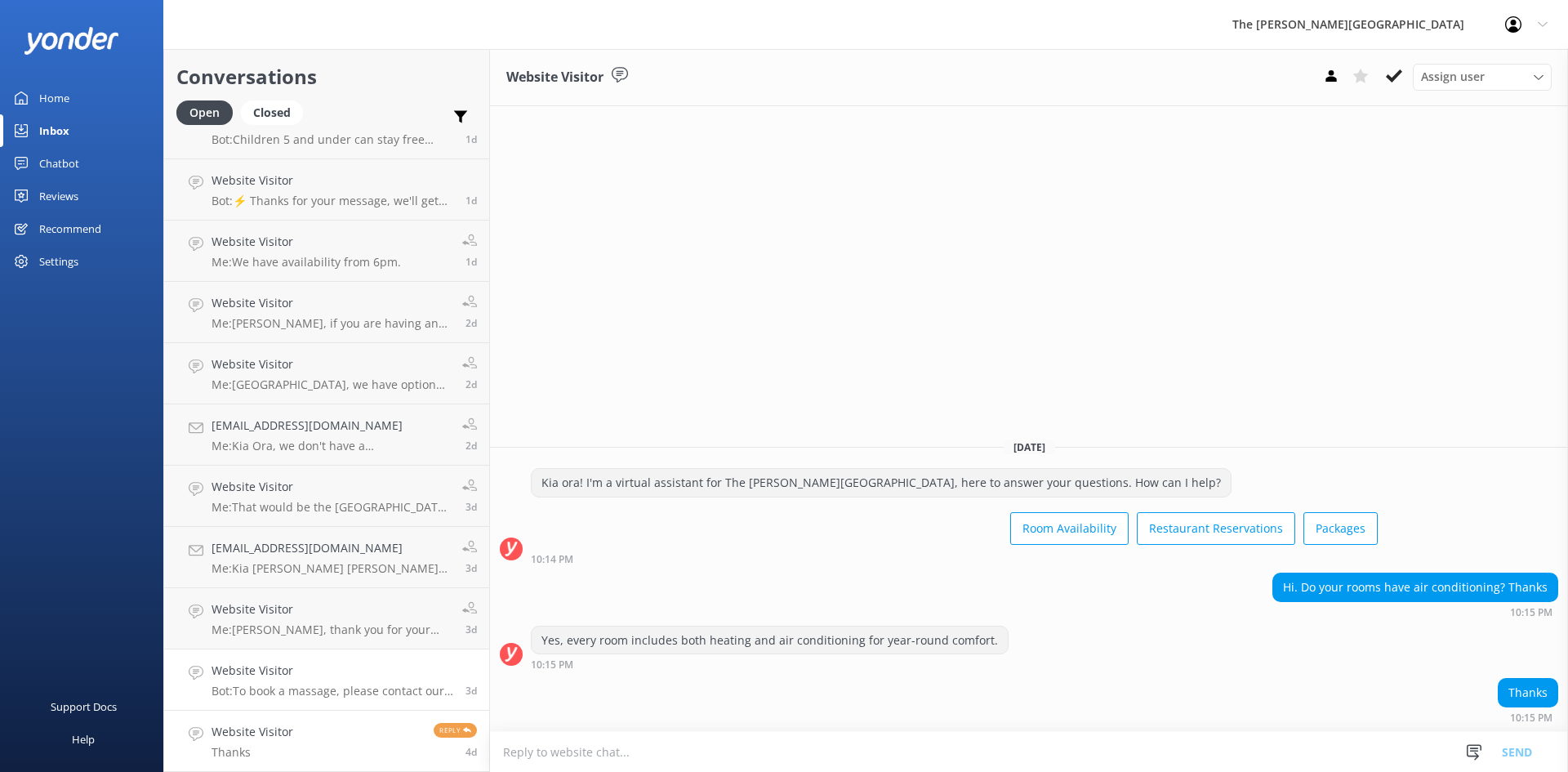
click at [283, 689] on p "Bot: To book a massage, please contact our Concierge at [EMAIL_ADDRESS][DOMAIN_…" at bounding box center [332, 691] width 242 height 15
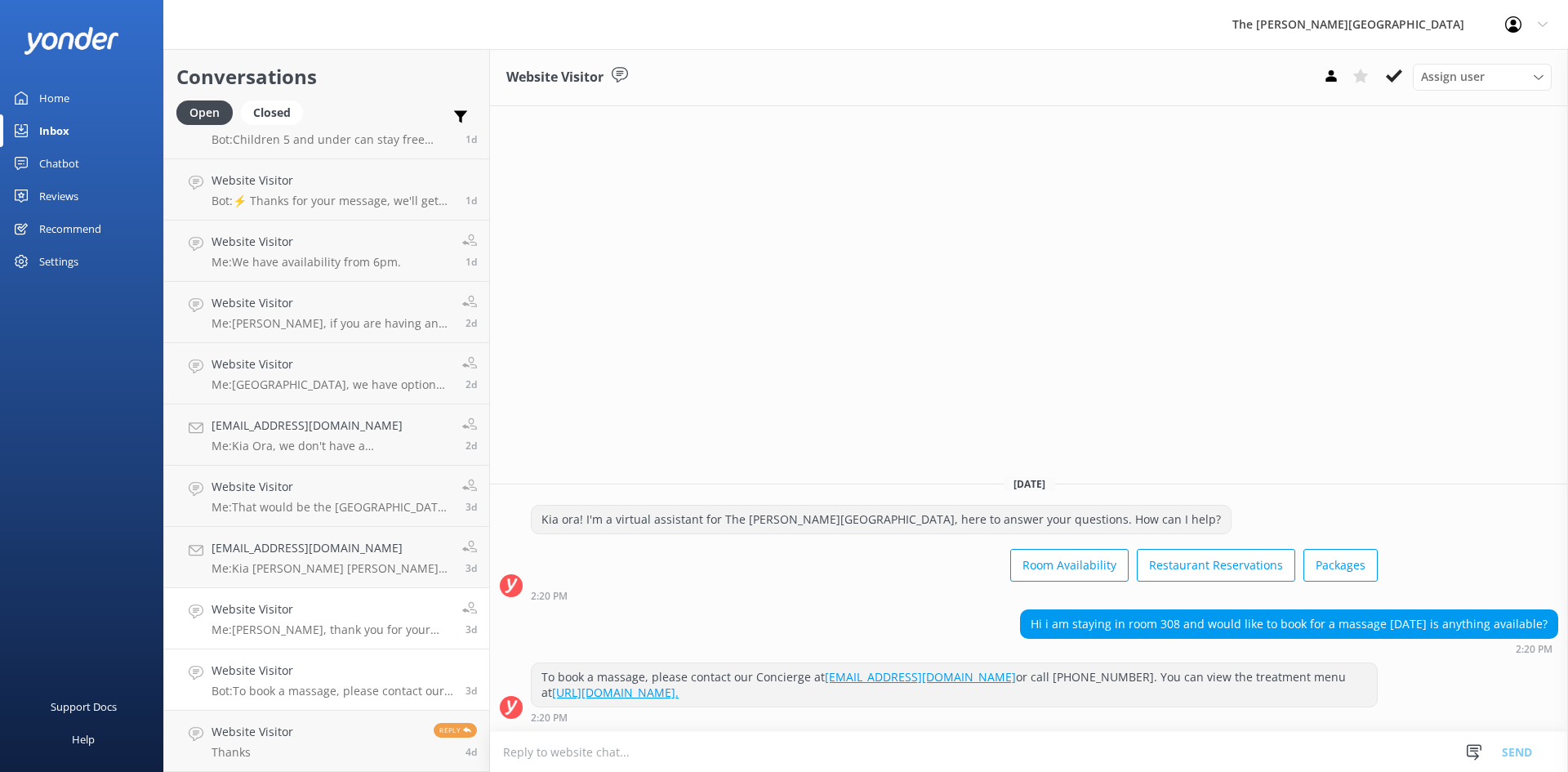
click at [302, 624] on p "Me: [PERSON_NAME], thank you for your request about our packages. What package …" at bounding box center [331, 630] width 238 height 15
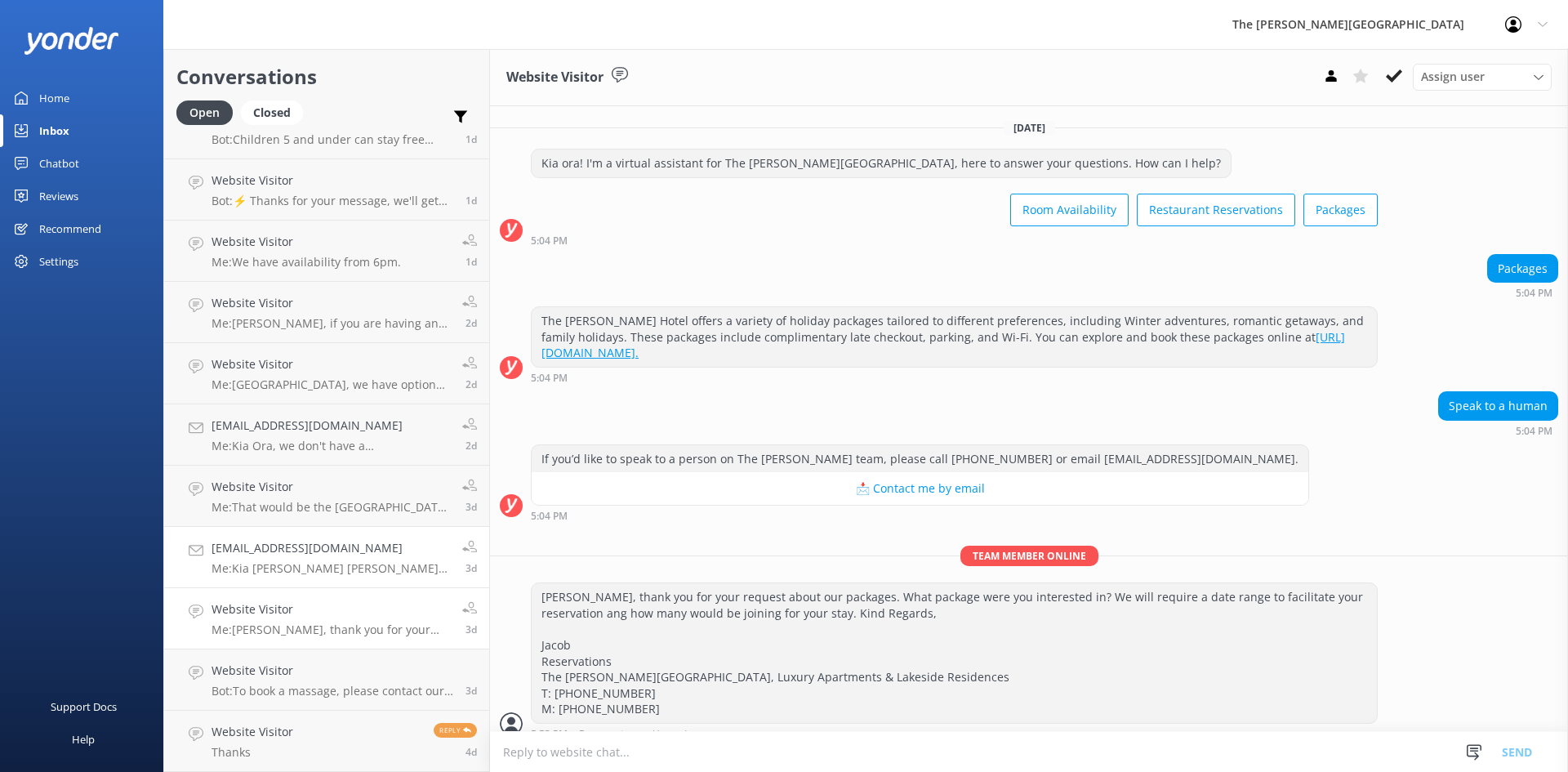
click at [300, 529] on link "[EMAIL_ADDRESS][DOMAIN_NAME] Me: Kia [PERSON_NAME] [PERSON_NAME], the upgrade f…" at bounding box center [327, 558] width 325 height 61
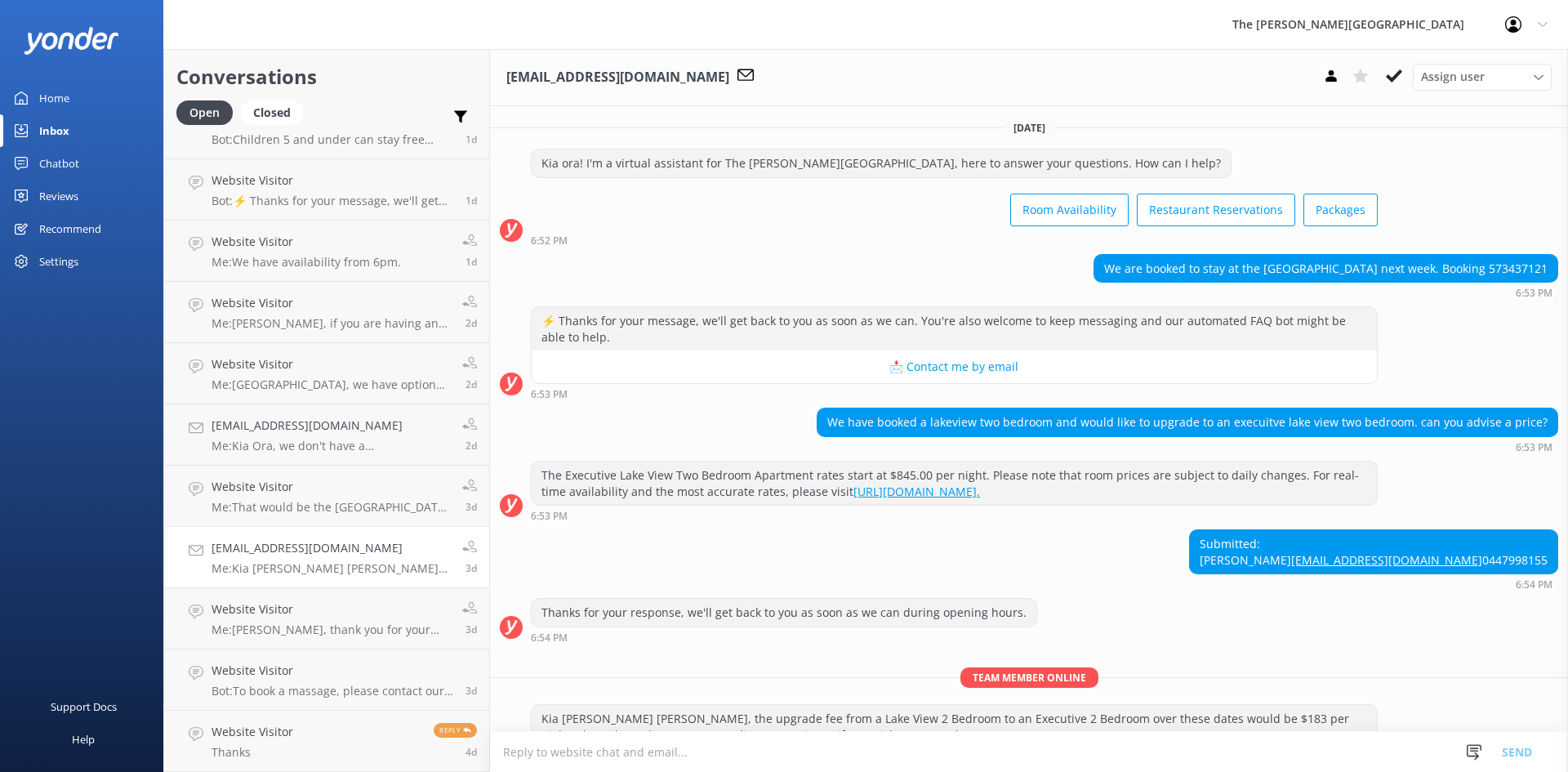
click at [385, 543] on h4 "[EMAIL_ADDRESS][DOMAIN_NAME]" at bounding box center [331, 548] width 238 height 18
click at [327, 504] on p "Me: That would be the Lake View Three Bedroom Apartment (multikey)." at bounding box center [331, 508] width 238 height 15
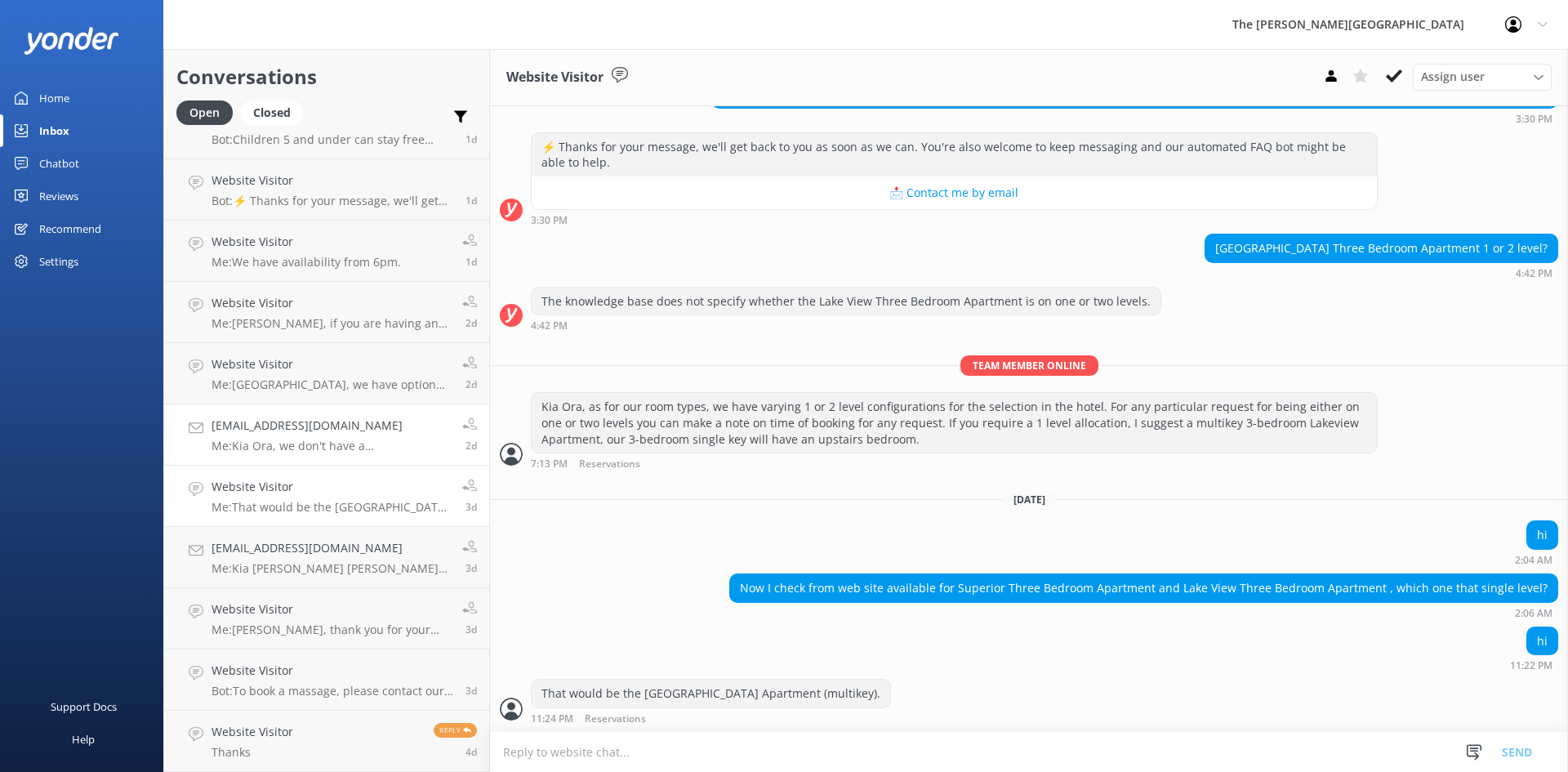
scroll to position [1197, 0]
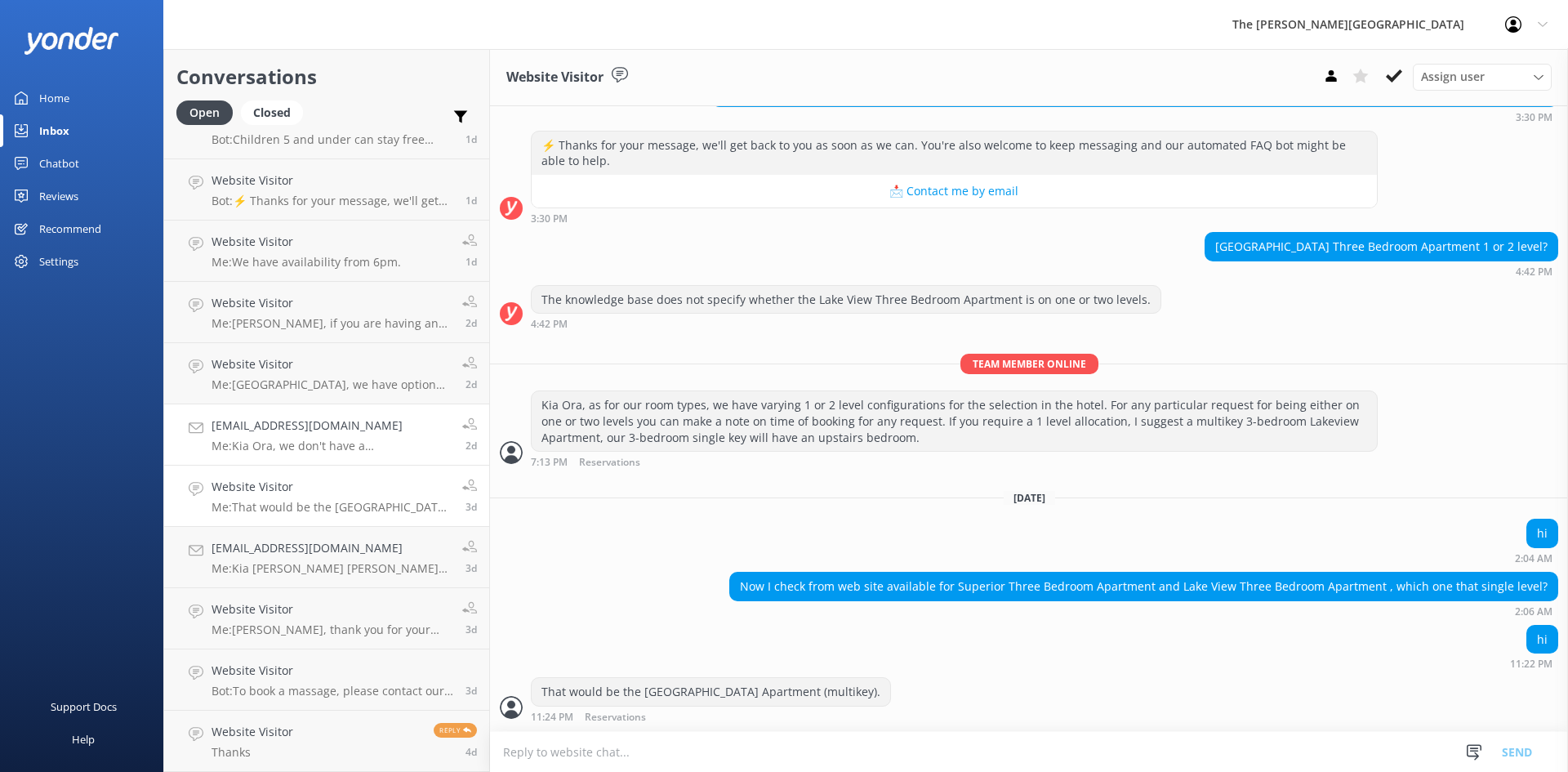
click at [328, 445] on p "Me: Kia Ora, we don't have a complimentary shuttle from the airport however if …" at bounding box center [331, 446] width 238 height 15
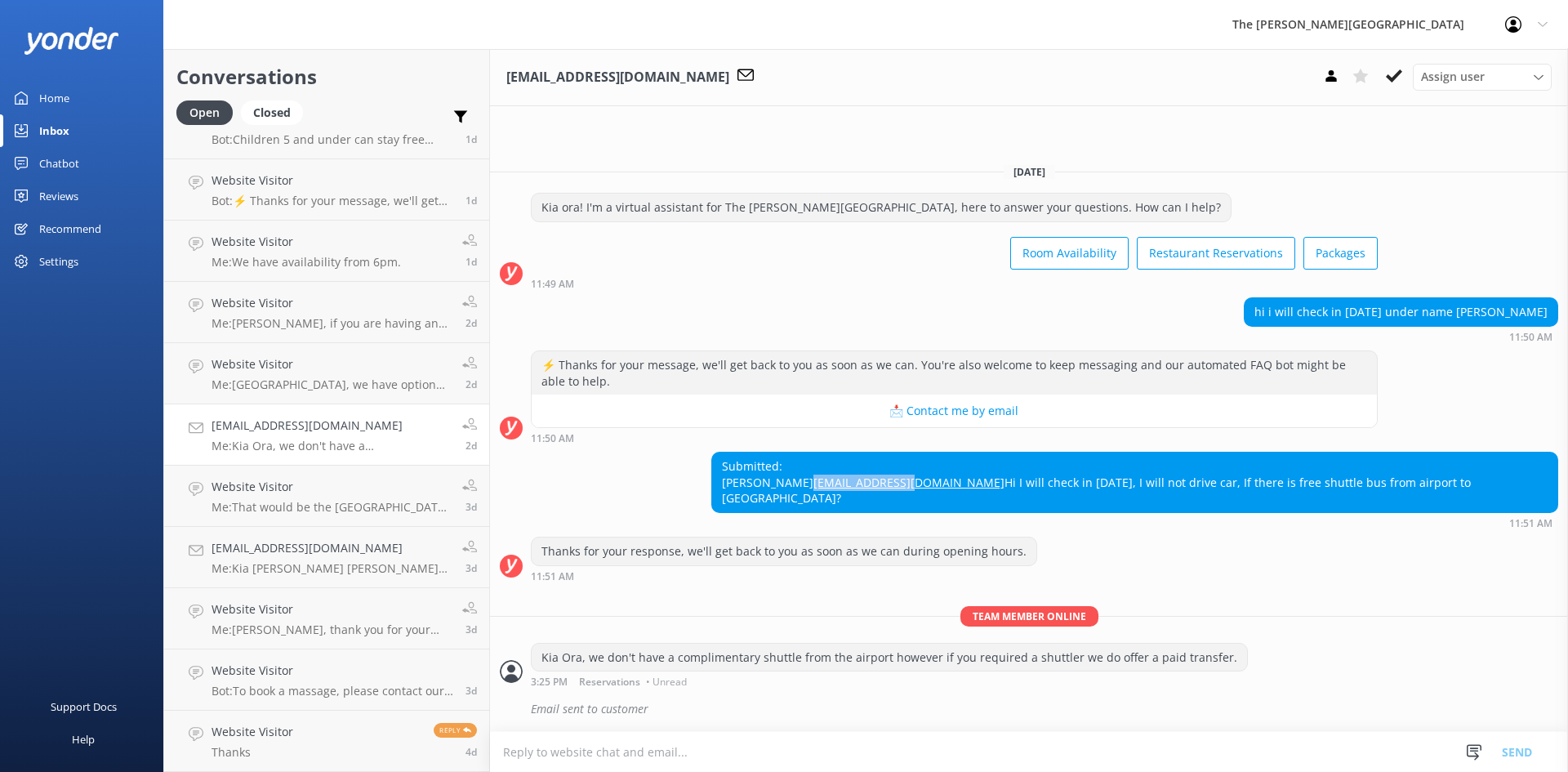
drag, startPoint x: 1183, startPoint y: 483, endPoint x: 1055, endPoint y: 486, distance: 128.0
click at [1055, 486] on div "Submitted: [PERSON_NAME] [EMAIL_ADDRESS][DOMAIN_NAME] Hi I will check in [DATE]…" at bounding box center [1134, 483] width 845 height 60
copy link "[EMAIL_ADDRESS][DOMAIN_NAME]"
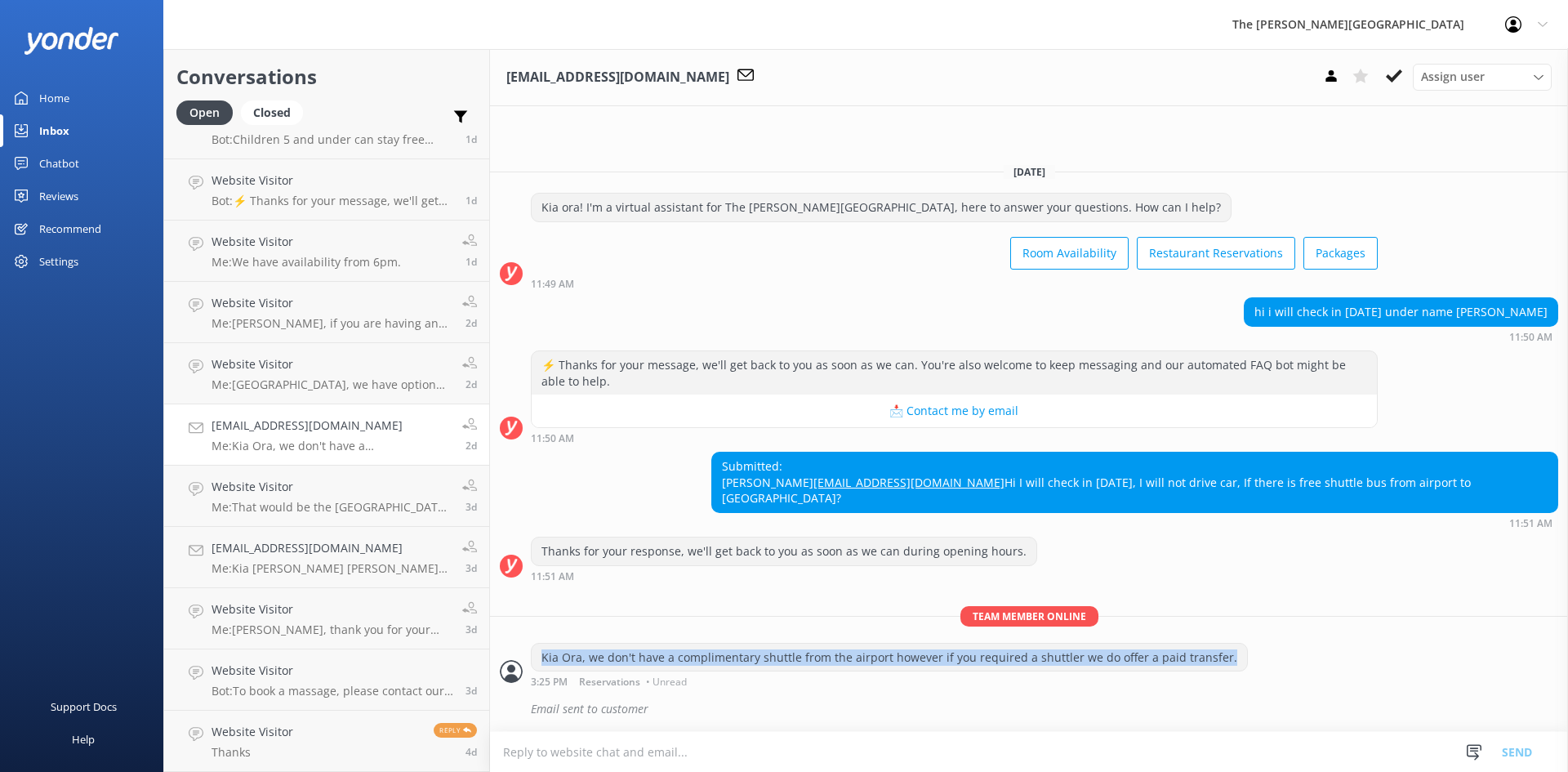
drag, startPoint x: 1216, startPoint y: 661, endPoint x: 525, endPoint y: 661, distance: 691.0
click at [525, 661] on div "Kia Ora, we don't have a complimentary shuttle from the airport however if you …" at bounding box center [1029, 666] width 1078 height 45
copy div "Kia Ora, we don't have a complimentary shuttle from the airport however if you …"
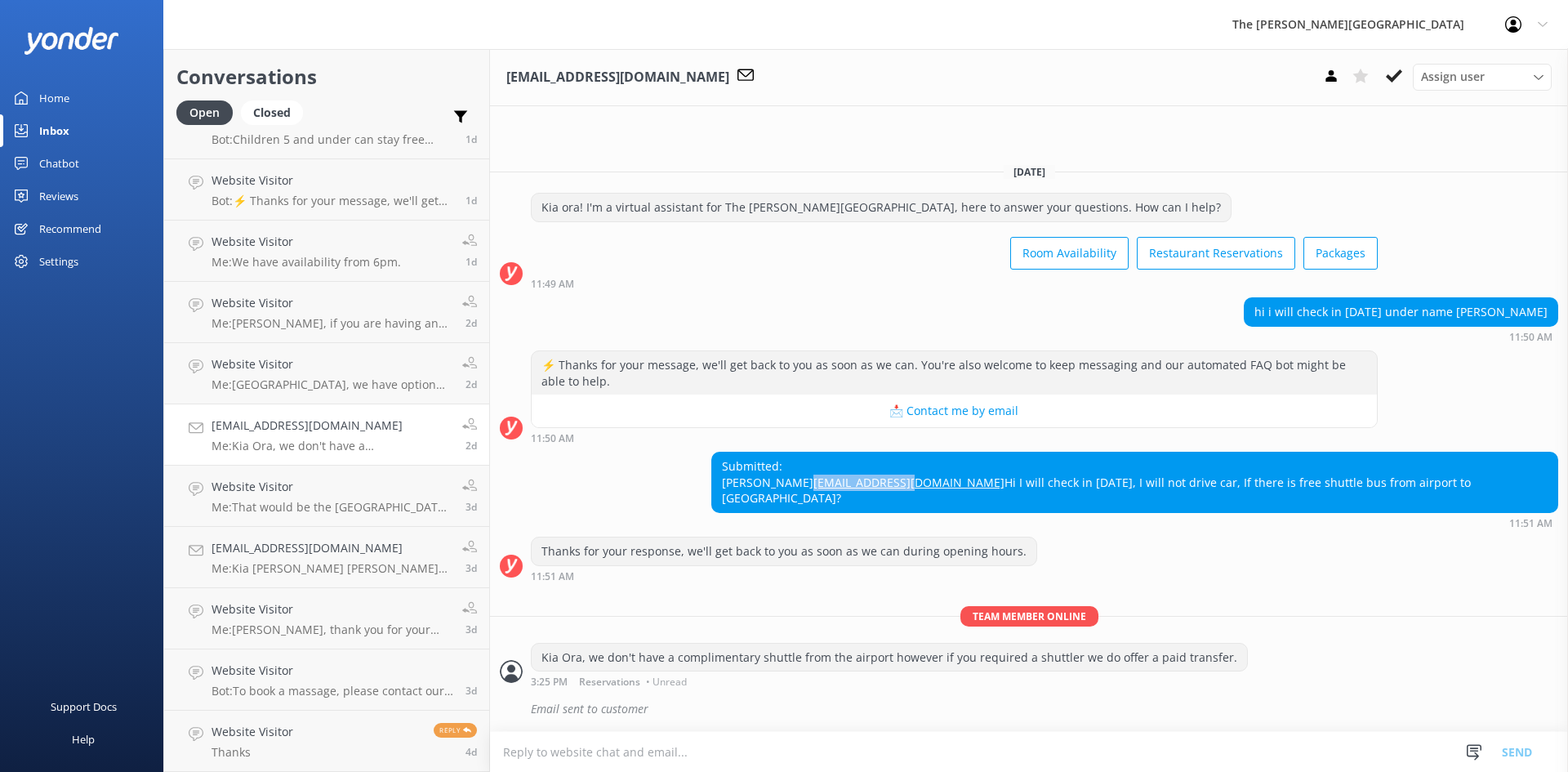
drag, startPoint x: 1181, startPoint y: 479, endPoint x: 1049, endPoint y: 490, distance: 132.5
click at [1049, 490] on div "Submitted: [PERSON_NAME] [EMAIL_ADDRESS][DOMAIN_NAME] Hi I will check in [DATE]…" at bounding box center [1134, 483] width 845 height 60
copy link "[EMAIL_ADDRESS][DOMAIN_NAME]"
